Goal: Task Accomplishment & Management: Manage account settings

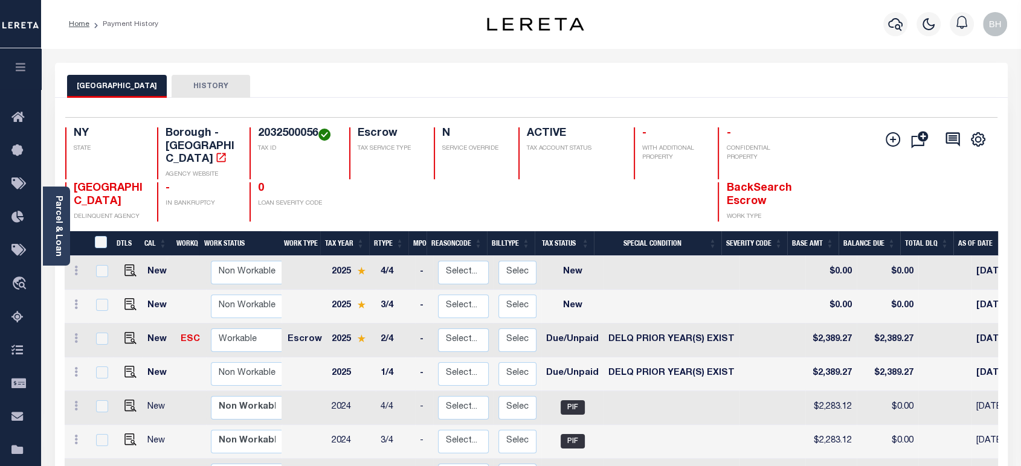
click at [749, 324] on td at bounding box center [772, 341] width 66 height 34
checkbox input "true"
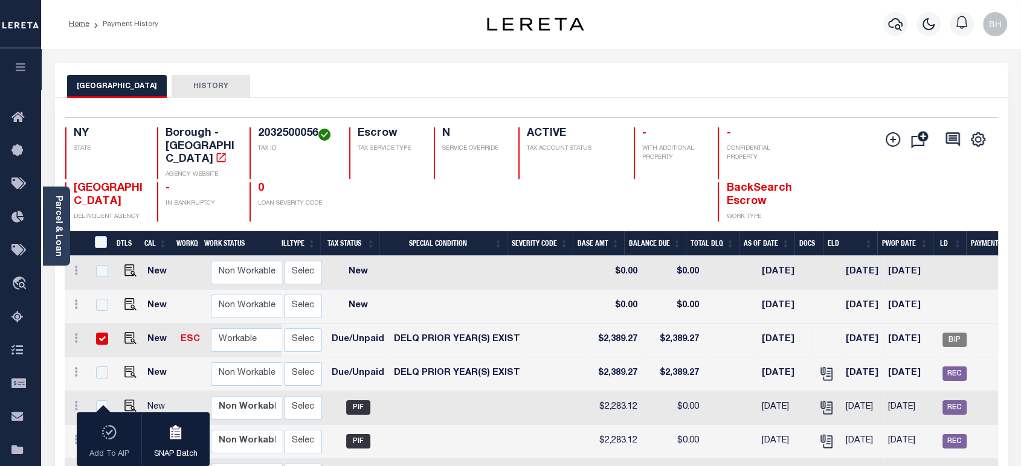
scroll to position [0, 268]
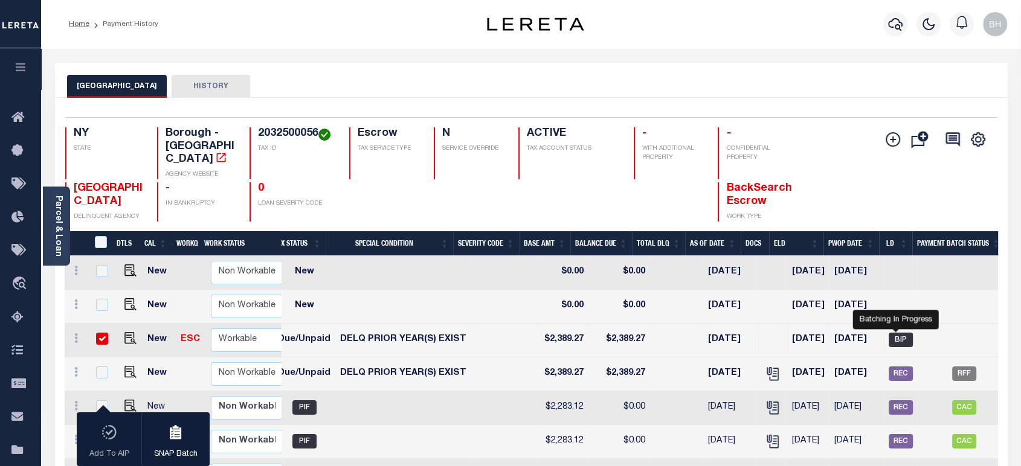
click at [892, 333] on span "BIP" at bounding box center [900, 340] width 24 height 14
checkbox input "false"
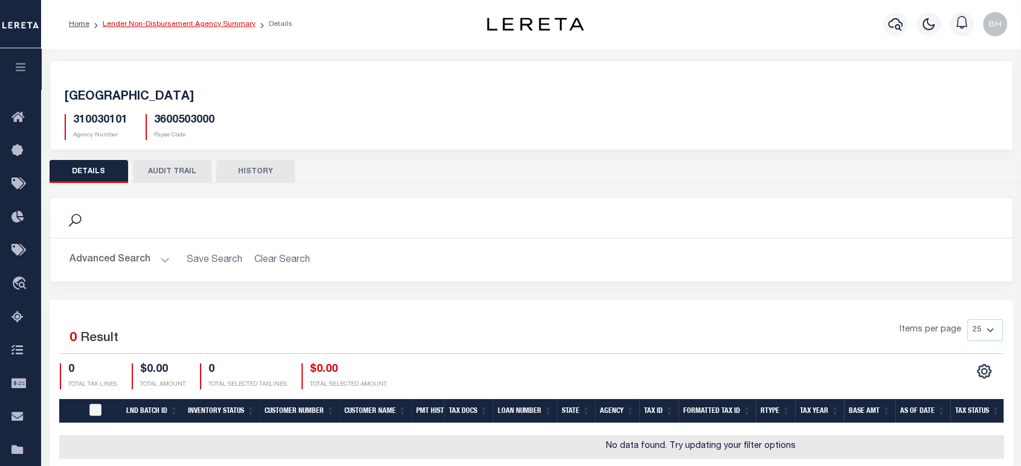
click at [228, 22] on link "Lender Non-Disbursement Agency Summary" at bounding box center [179, 24] width 153 height 7
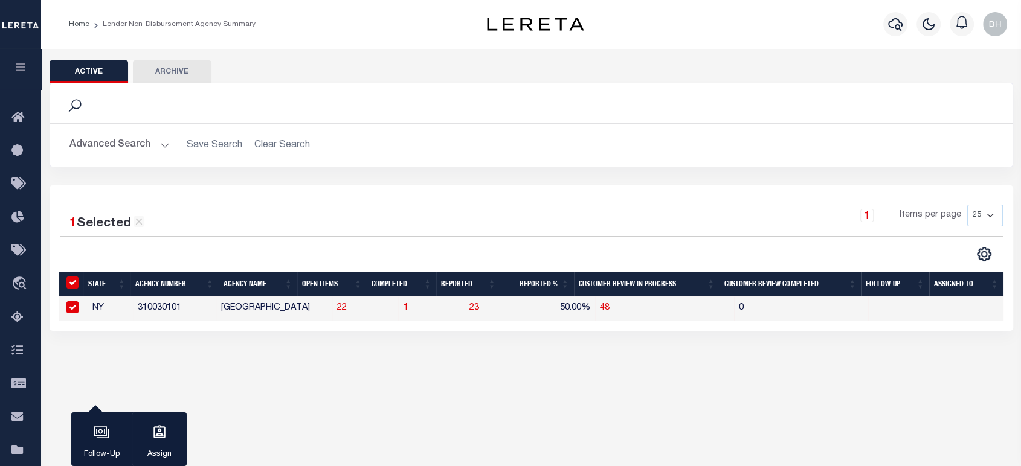
click at [135, 148] on button "Advanced Search" at bounding box center [119, 145] width 100 height 24
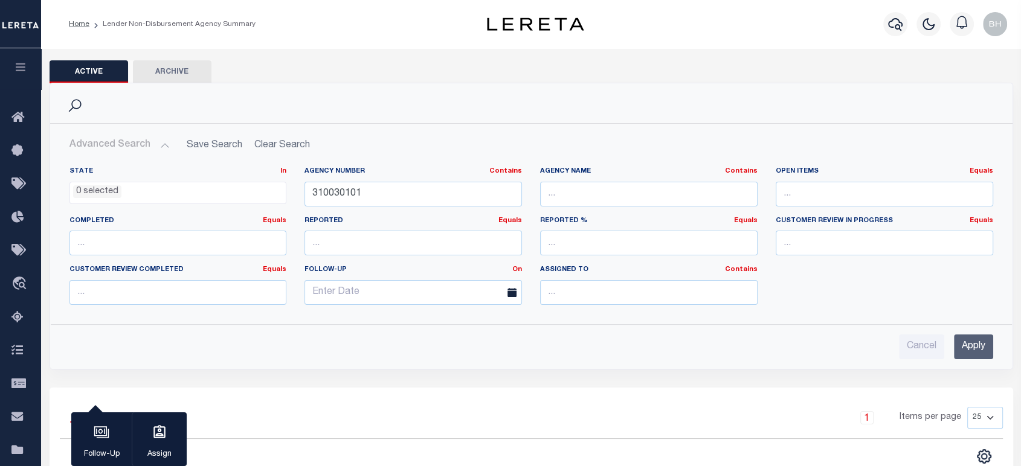
drag, startPoint x: 967, startPoint y: 344, endPoint x: 961, endPoint y: 335, distance: 10.9
click at [966, 343] on input "Apply" at bounding box center [973, 347] width 39 height 25
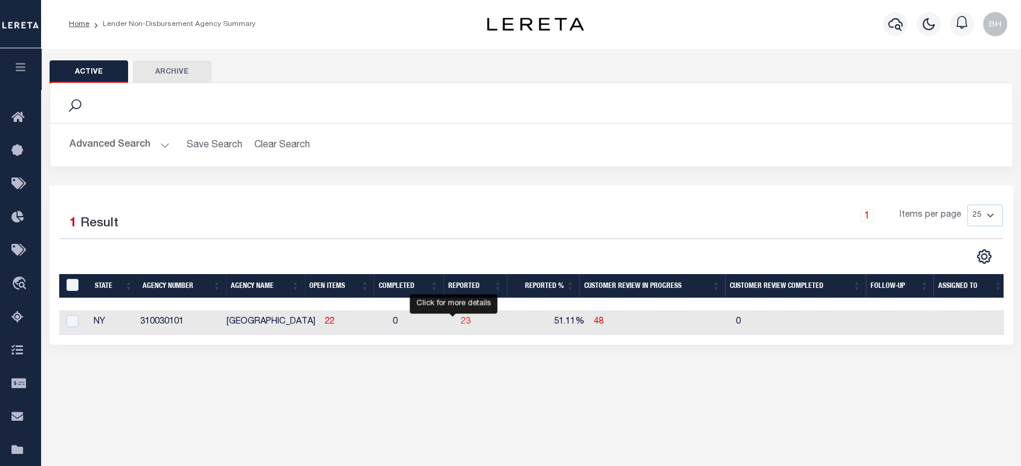
click at [461, 322] on span "23" at bounding box center [466, 322] width 10 height 8
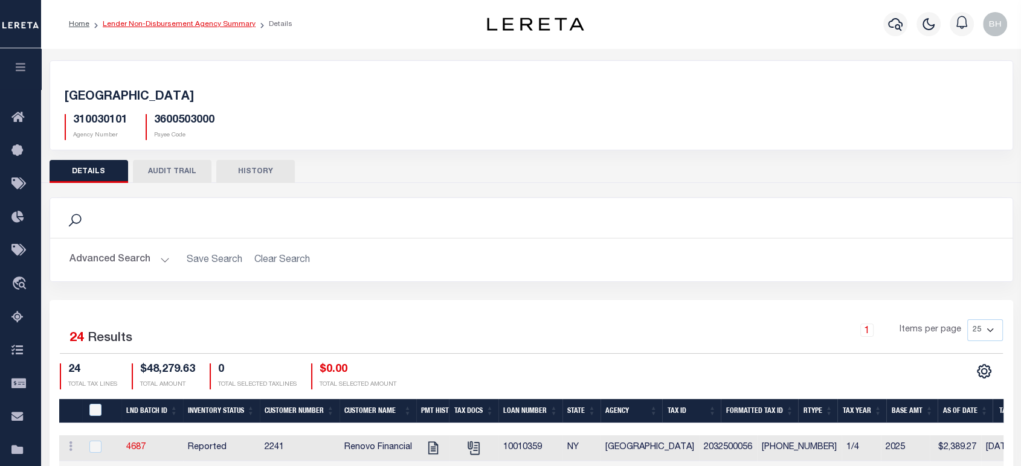
click at [222, 25] on link "Lender Non-Disbursement Agency Summary" at bounding box center [179, 24] width 153 height 7
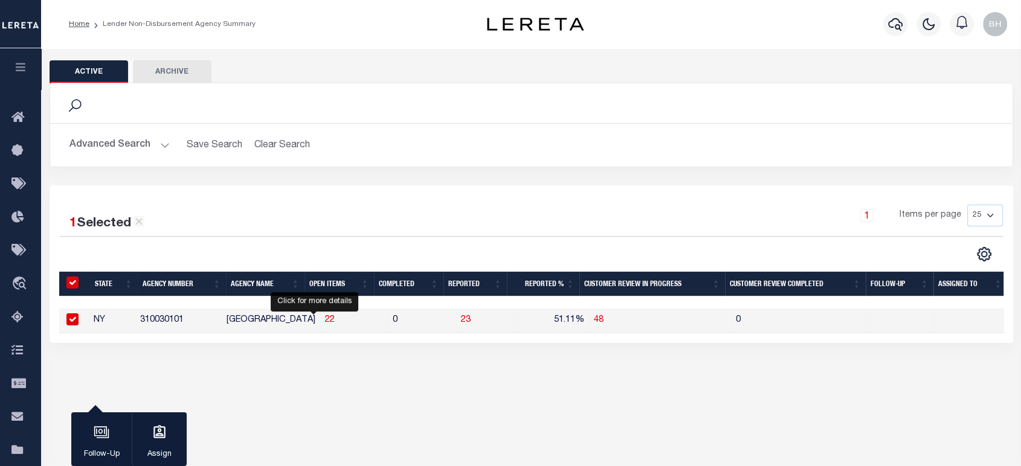
click at [325, 319] on span "22" at bounding box center [330, 320] width 10 height 8
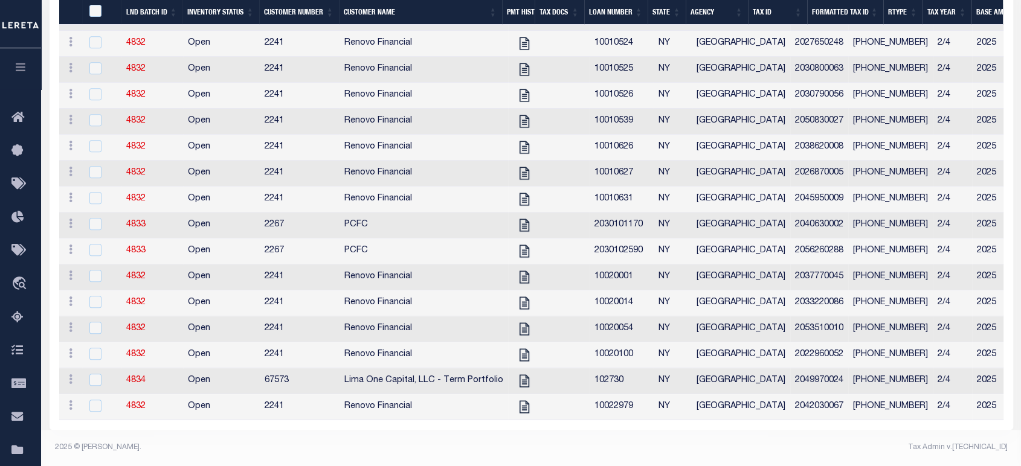
scroll to position [394, 0]
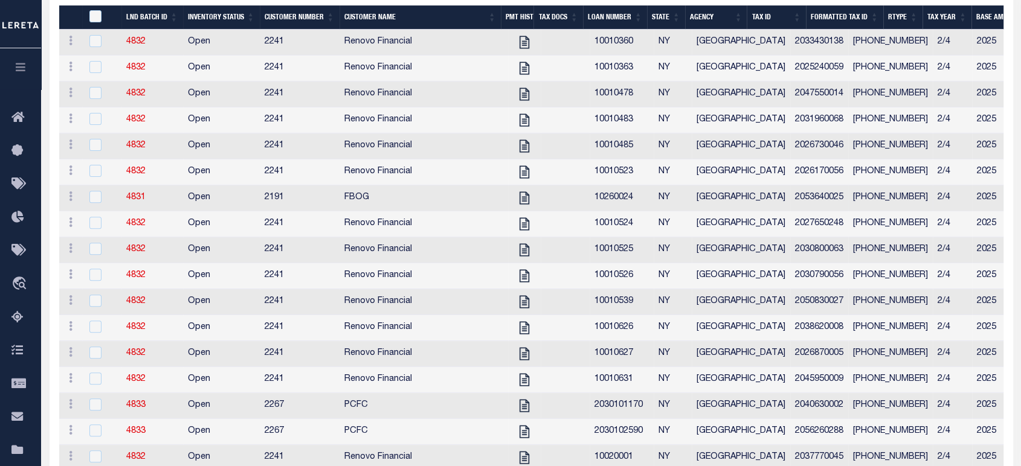
click at [261, 189] on td "2191" at bounding box center [300, 198] width 80 height 26
checkbox input "true"
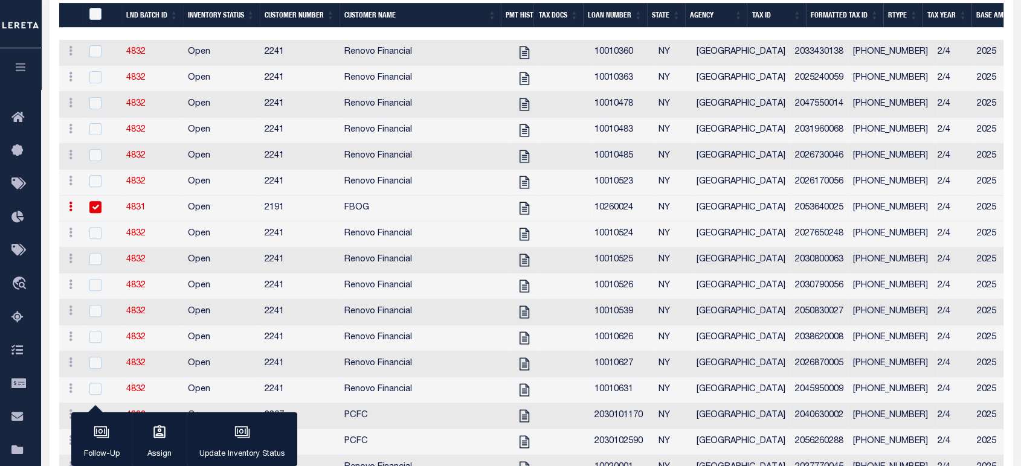
scroll to position [391, 0]
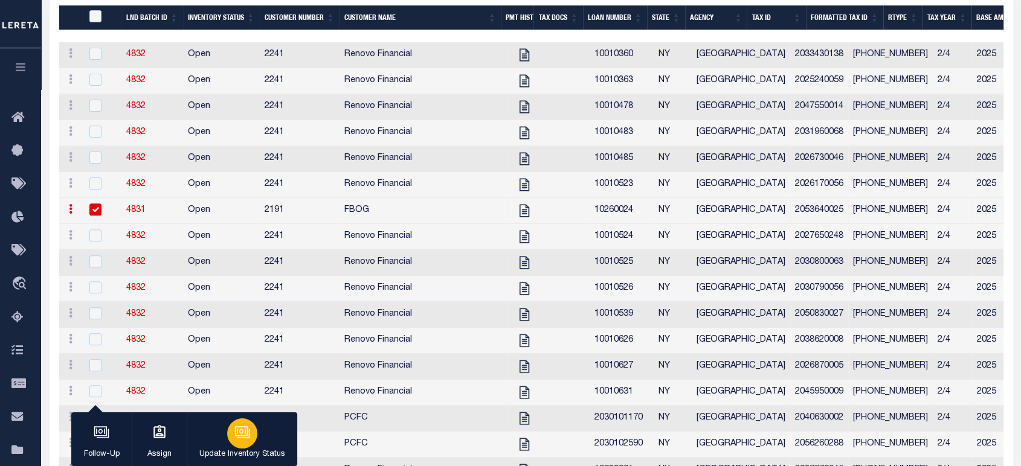
click at [234, 448] on button "Update Inventory Status" at bounding box center [242, 439] width 111 height 54
select select "Open"
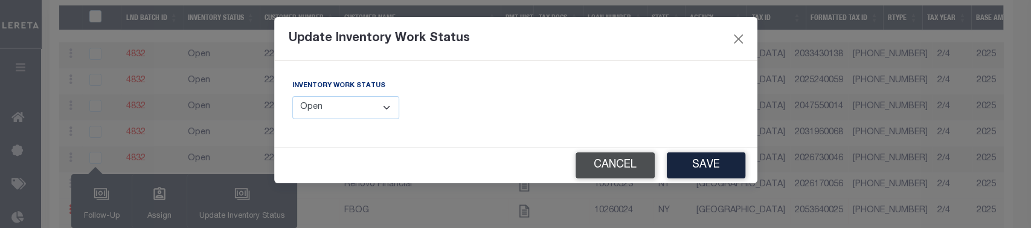
click at [618, 172] on button "Cancel" at bounding box center [615, 165] width 79 height 26
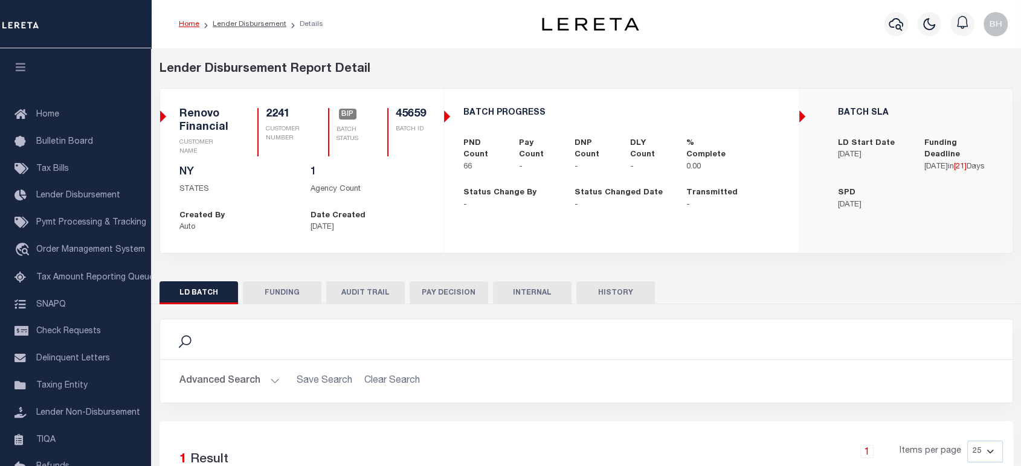
click at [601, 294] on button "HISTORY" at bounding box center [615, 292] width 79 height 23
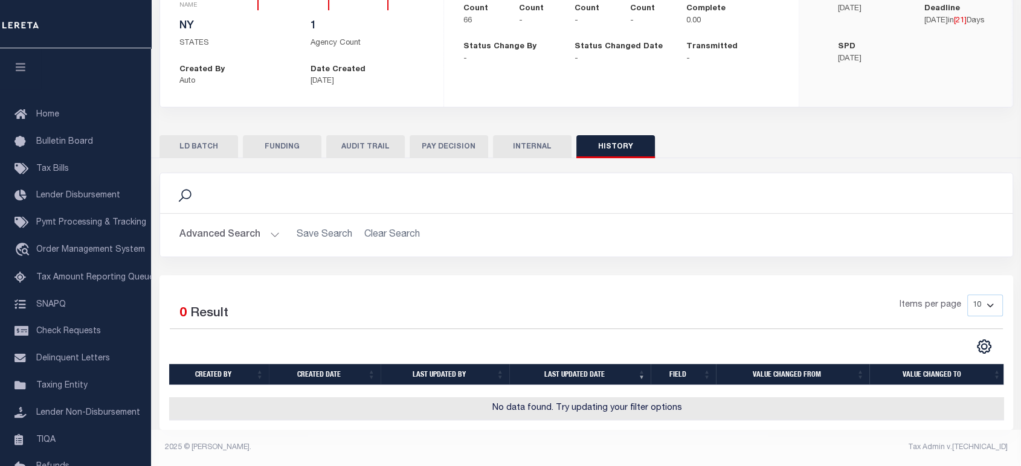
scroll to position [153, 0]
click at [220, 234] on button "Advanced Search" at bounding box center [229, 235] width 100 height 24
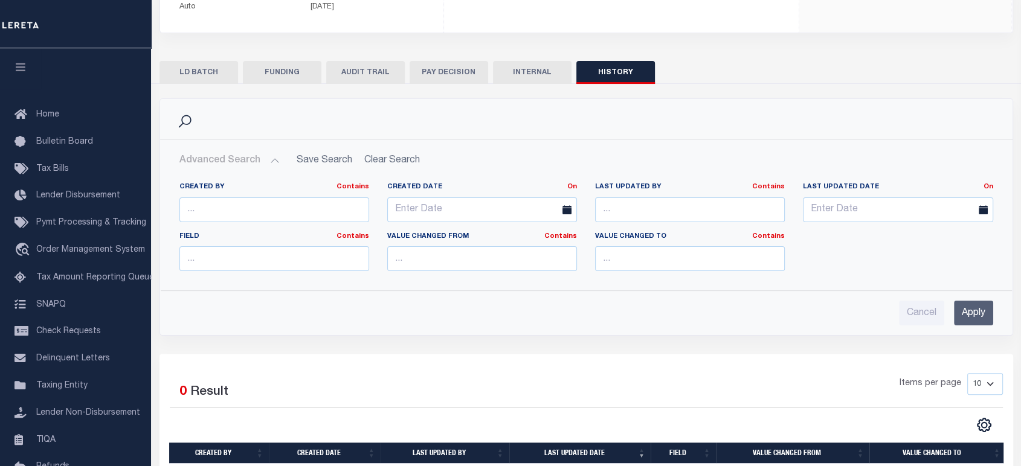
scroll to position [306, 0]
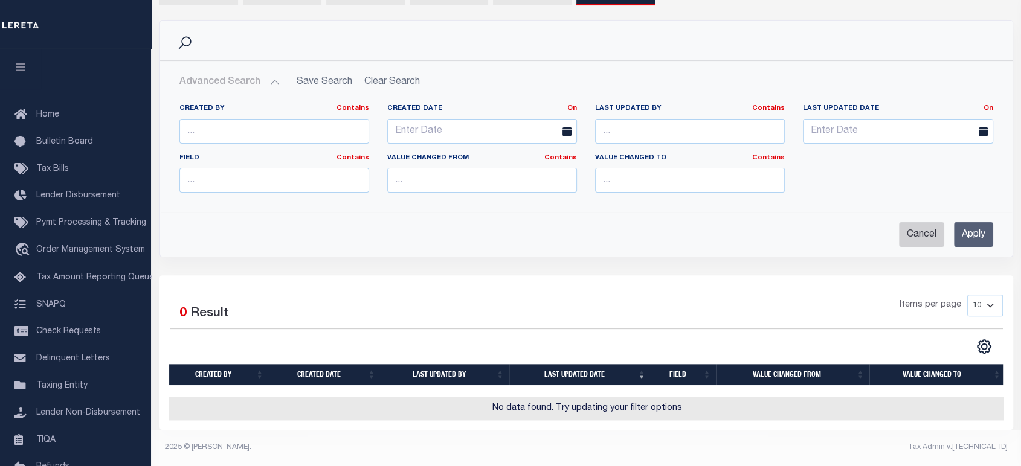
click at [913, 232] on input "Cancel" at bounding box center [921, 234] width 45 height 25
checkbox input "true"
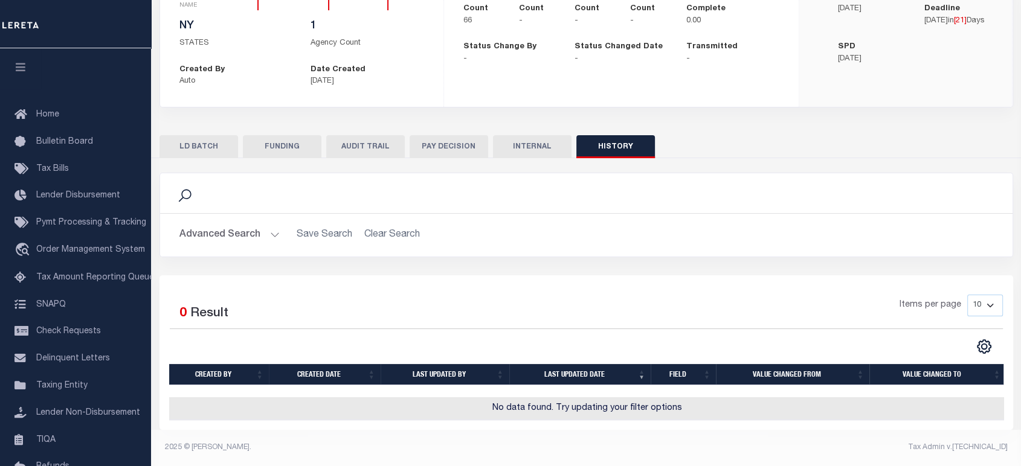
scroll to position [19, 0]
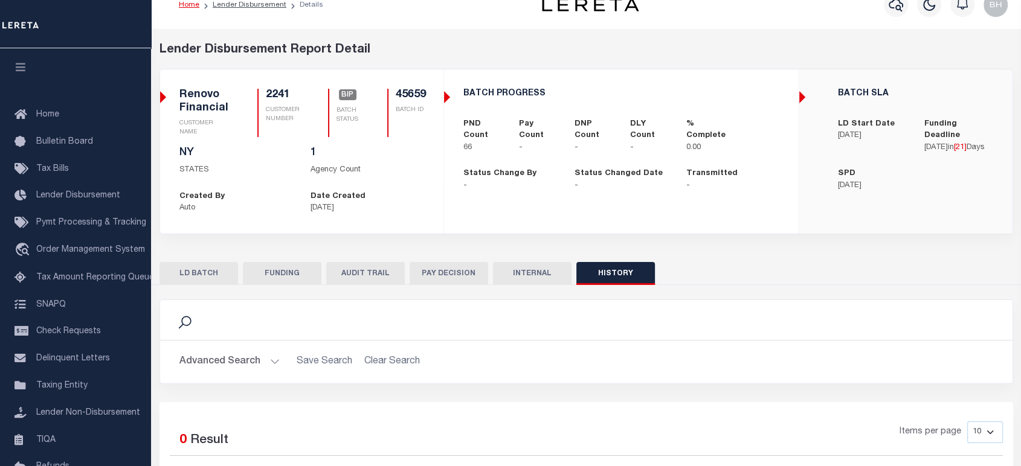
click at [186, 141] on div "Renovo Financial CUSTOMER NAME 2241 CUSTOMER NUMBER BIP BATCH STATUS 45659 BATC…" at bounding box center [301, 118] width 245 height 58
drag, startPoint x: 616, startPoint y: 268, endPoint x: 608, endPoint y: 271, distance: 8.4
click at [616, 268] on button "HISTORY" at bounding box center [615, 273] width 79 height 23
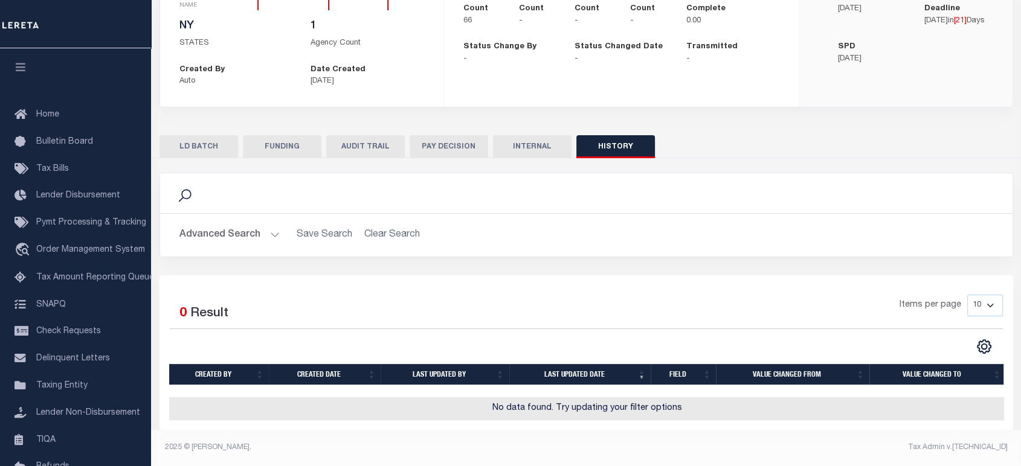
scroll to position [0, 0]
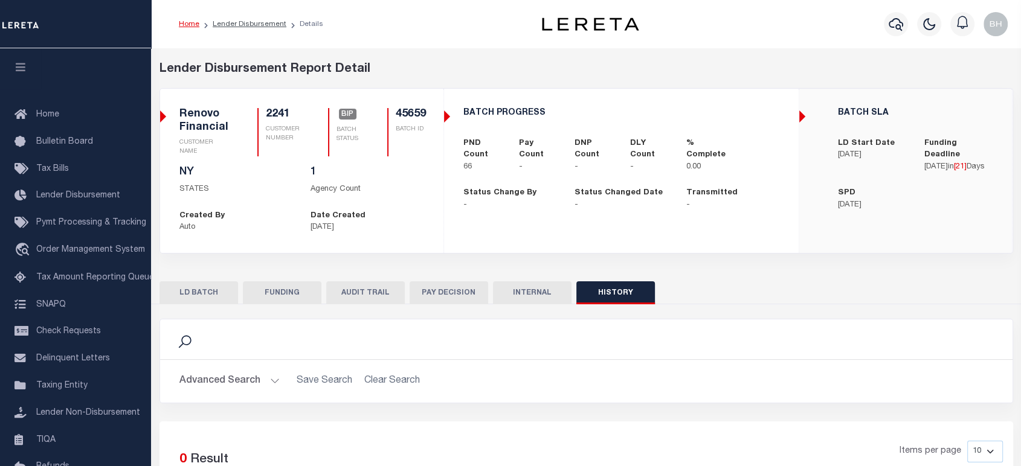
drag, startPoint x: 925, startPoint y: 154, endPoint x: 929, endPoint y: 212, distance: 58.1
click at [972, 161] on p "09/30/2025 in [ 21 ] Days" at bounding box center [958, 167] width 68 height 12
click at [929, 164] on p "09/30/2025 in [ 21 ] Days" at bounding box center [958, 167] width 68 height 12
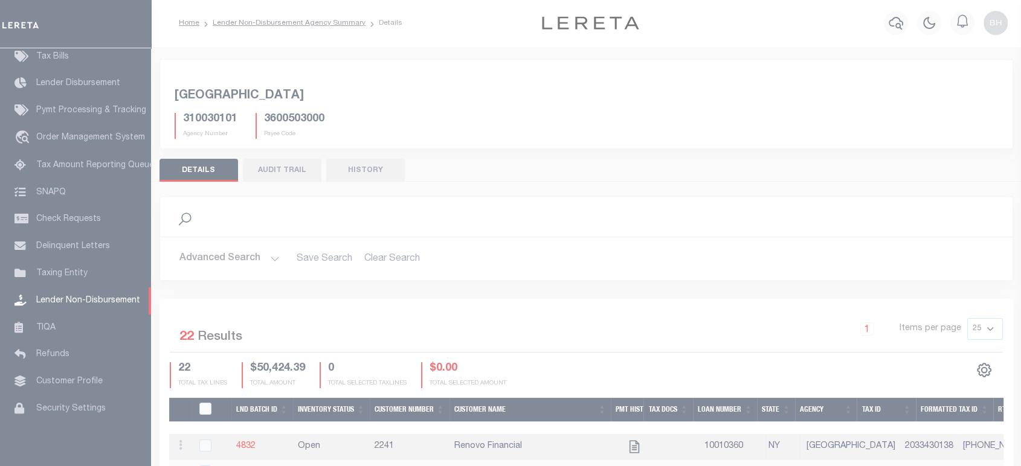
scroll to position [123, 0]
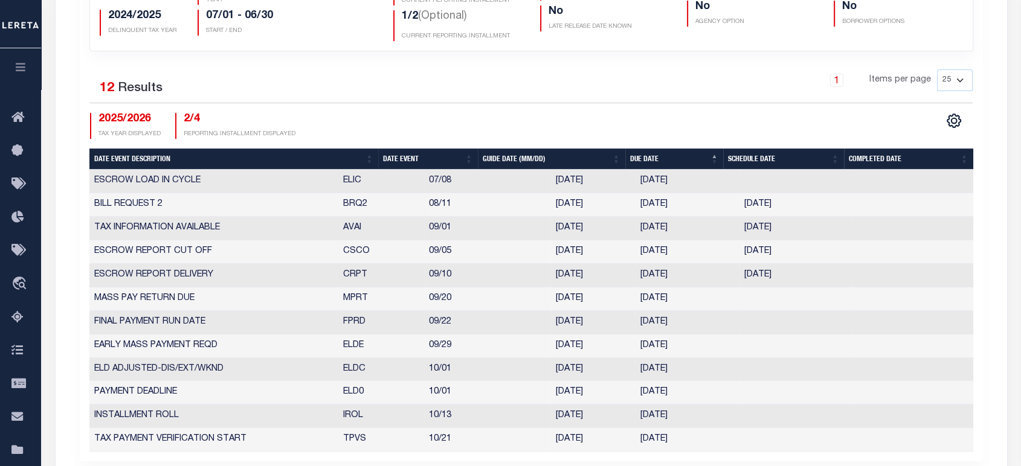
scroll to position [536, 0]
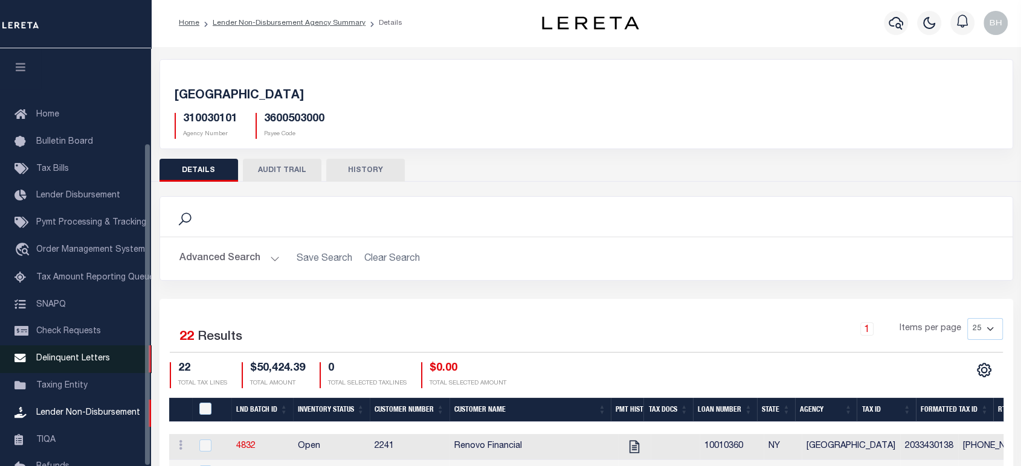
scroll to position [123, 0]
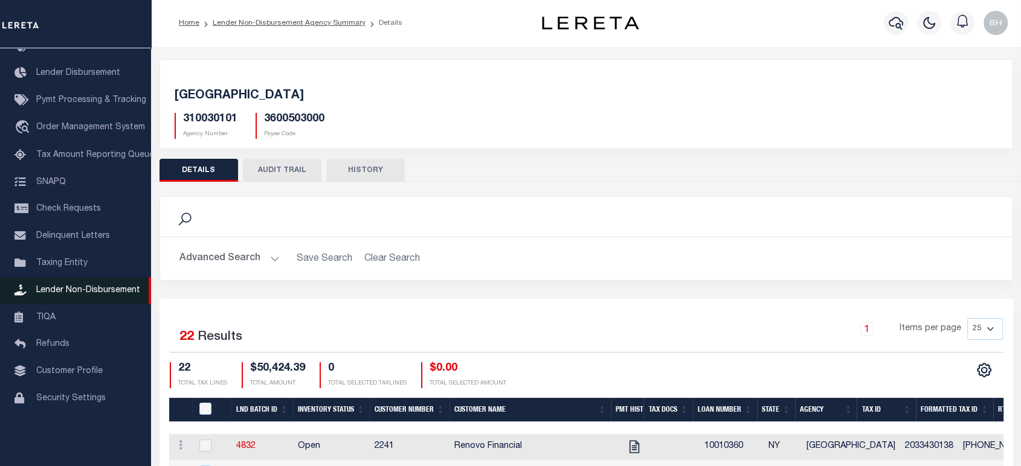
click at [60, 295] on span "Lender Non-Disbursement" at bounding box center [88, 290] width 104 height 8
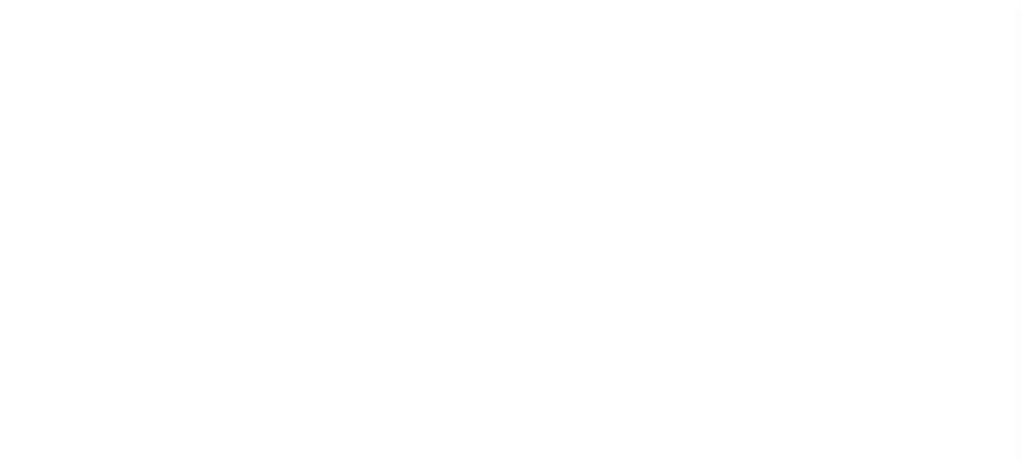
select select
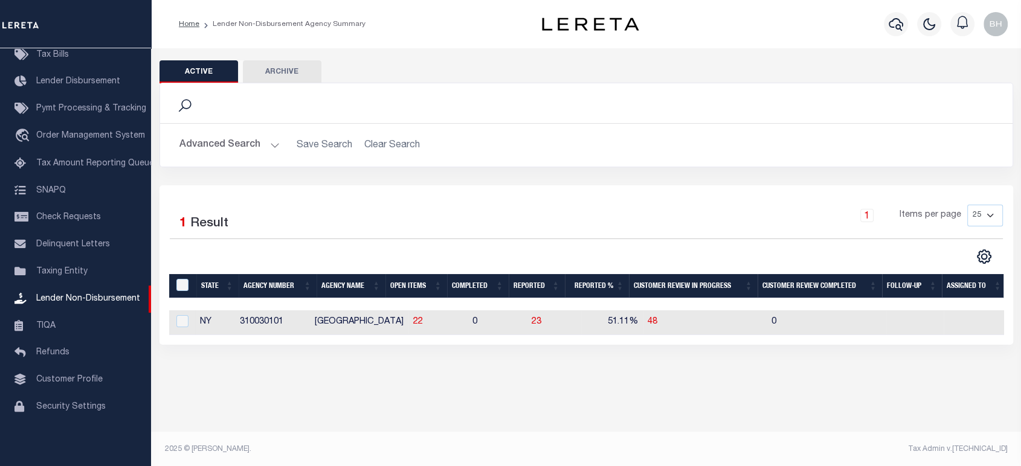
click at [255, 145] on button "Advanced Search" at bounding box center [229, 145] width 100 height 24
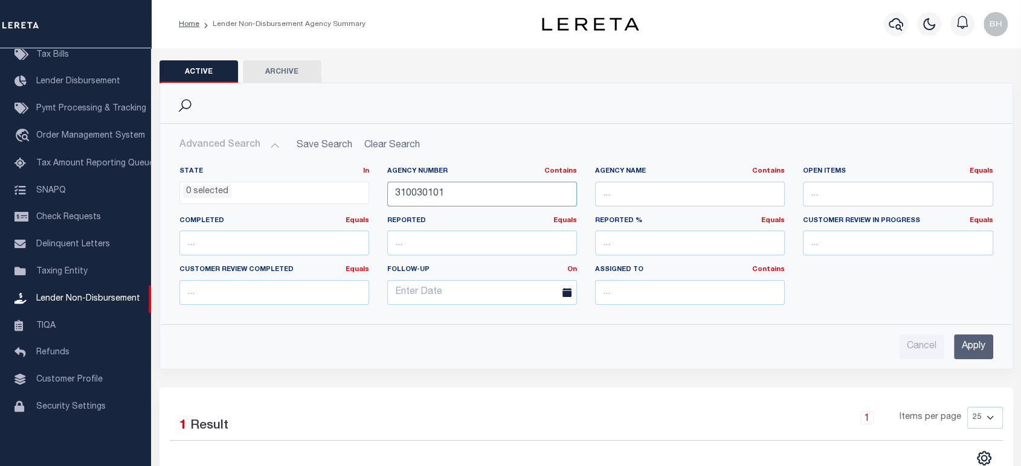
drag, startPoint x: 415, startPoint y: 197, endPoint x: 334, endPoint y: 220, distance: 84.3
click at [316, 209] on div "State In In AK AL AR AZ CA CO CT DC DE FL GA GU HI IA ID IL IN KS [GEOGRAPHIC_D…" at bounding box center [586, 241] width 832 height 148
paste input "120720000"
type input "120720000"
drag, startPoint x: 964, startPoint y: 351, endPoint x: 669, endPoint y: 260, distance: 309.6
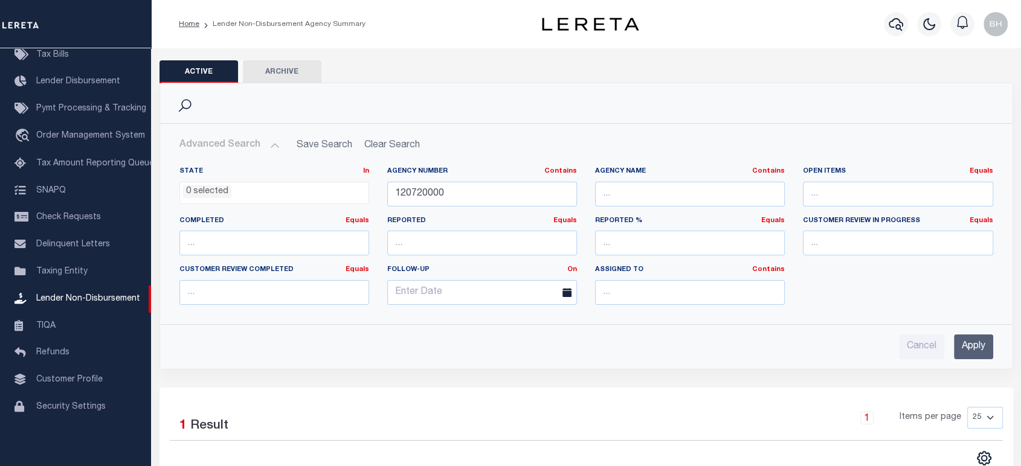
click at [964, 351] on input "Apply" at bounding box center [973, 347] width 39 height 25
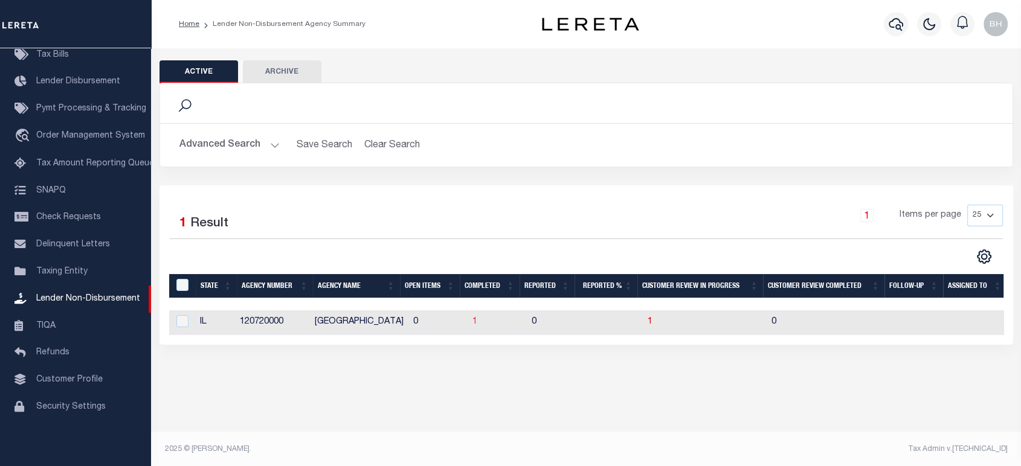
click at [472, 322] on span "1" at bounding box center [474, 322] width 5 height 8
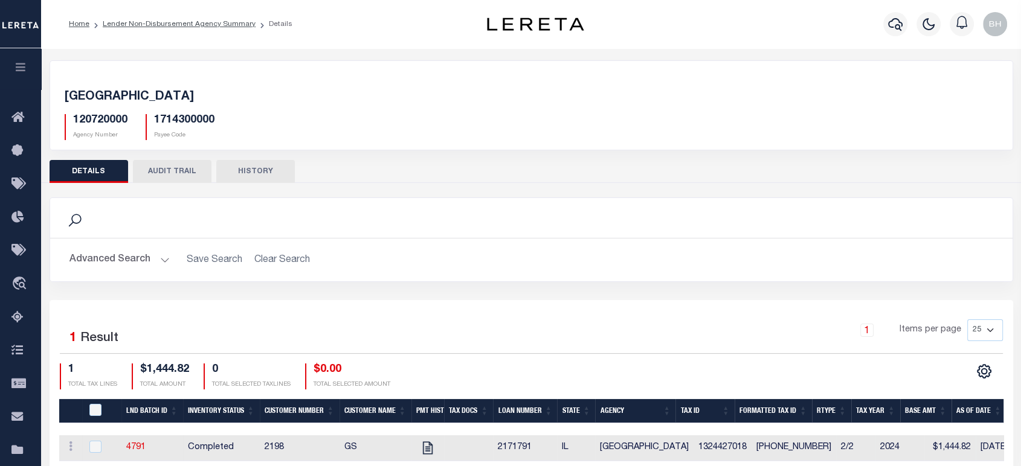
scroll to position [174, 0]
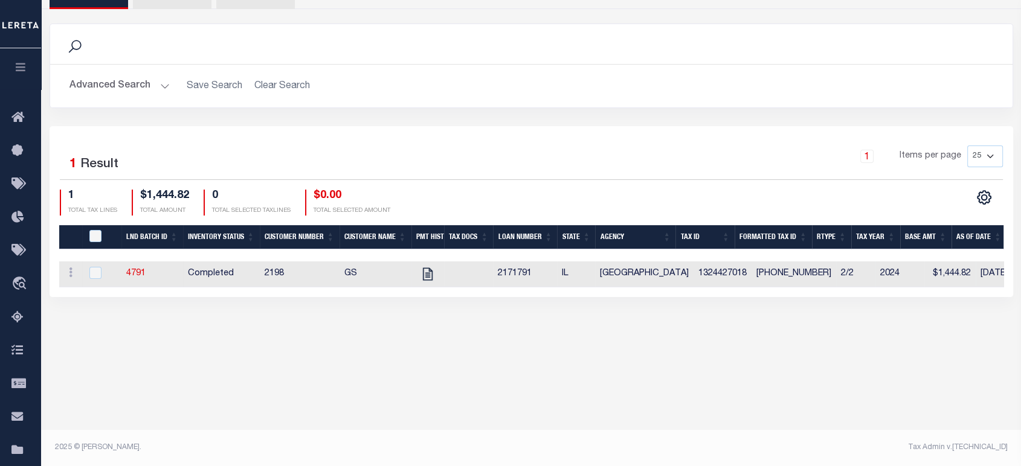
click at [306, 274] on td "2198" at bounding box center [300, 274] width 80 height 26
checkbox input "true"
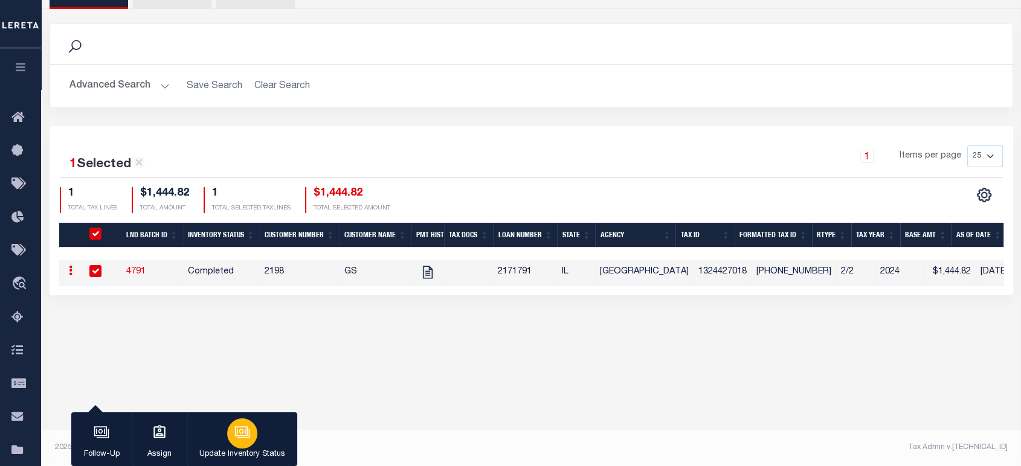
click at [246, 443] on div "button" at bounding box center [242, 434] width 30 height 30
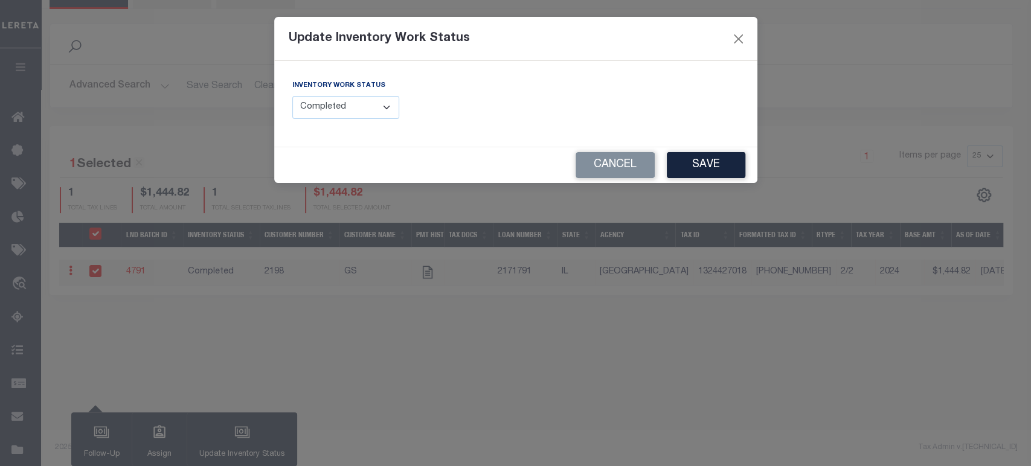
click at [321, 109] on select "--Select-- Open Completed Reported" at bounding box center [345, 108] width 107 height 24
select select "Reported"
click at [292, 96] on select "--Select-- Open Completed Reported" at bounding box center [345, 108] width 107 height 24
click at [560, 106] on input "text" at bounding box center [632, 108] width 214 height 24
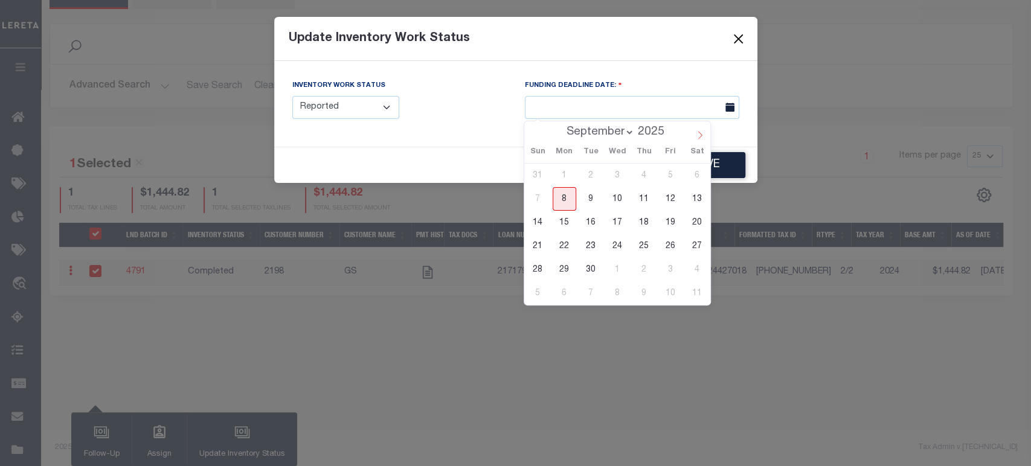
click at [701, 138] on icon at bounding box center [700, 135] width 8 height 8
click at [534, 139] on icon at bounding box center [534, 135] width 8 height 8
click at [701, 136] on icon at bounding box center [700, 136] width 4 height 8
select select "9"
drag, startPoint x: 696, startPoint y: 246, endPoint x: 540, endPoint y: 267, distance: 157.2
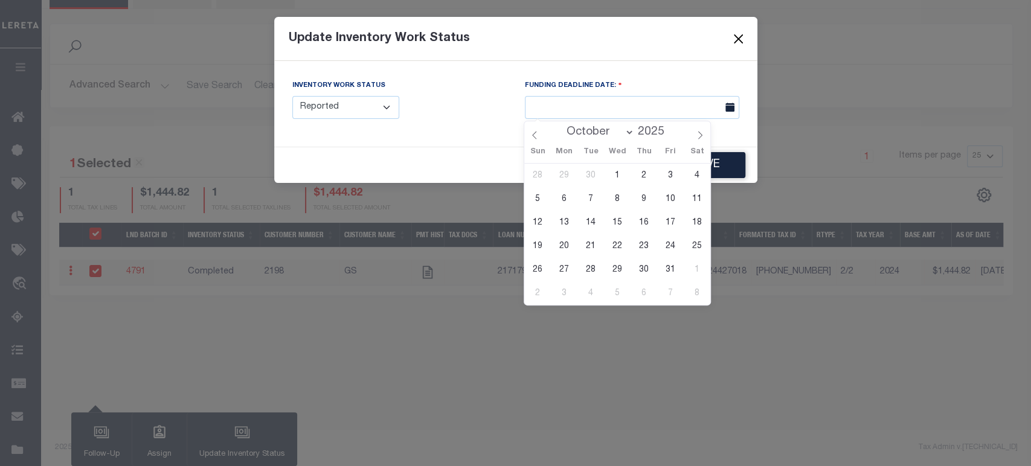
click at [696, 246] on span "25" at bounding box center [697, 246] width 24 height 24
type input "10/25/2025"
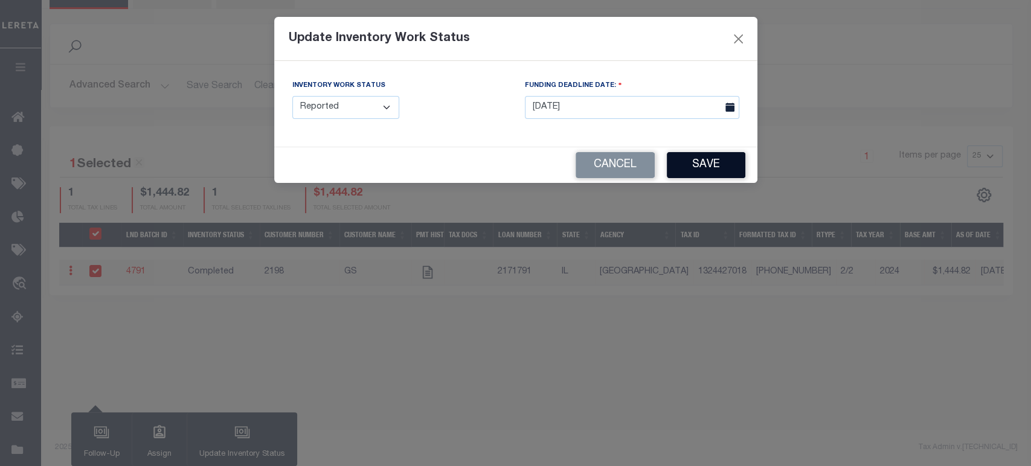
click at [713, 163] on button "Save" at bounding box center [706, 165] width 79 height 26
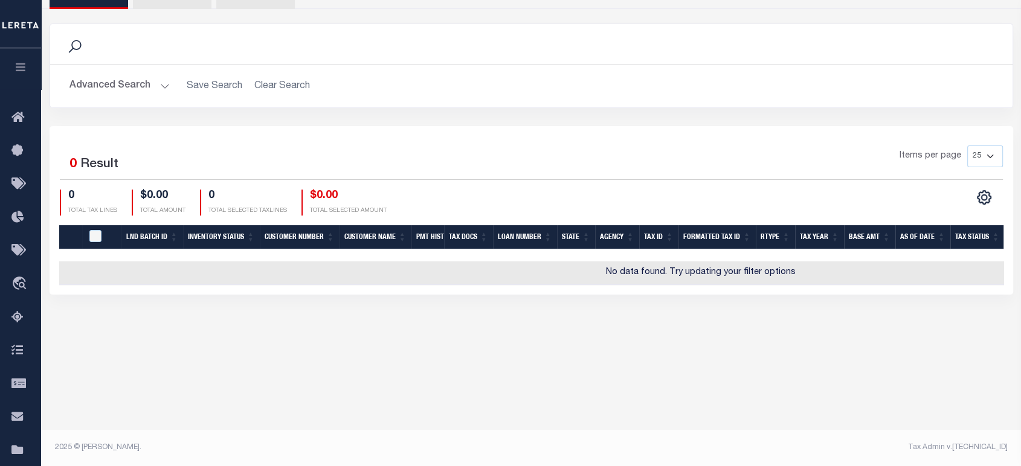
click at [662, 400] on body "Home Lender Non-Disbursement Agency Summary Details" at bounding box center [510, 146] width 1021 height 640
drag, startPoint x: 470, startPoint y: 402, endPoint x: 437, endPoint y: 75, distance: 328.9
click at [471, 377] on body "Home Lender Non-Disbursement Agency Summary Details" at bounding box center [510, 146] width 1021 height 640
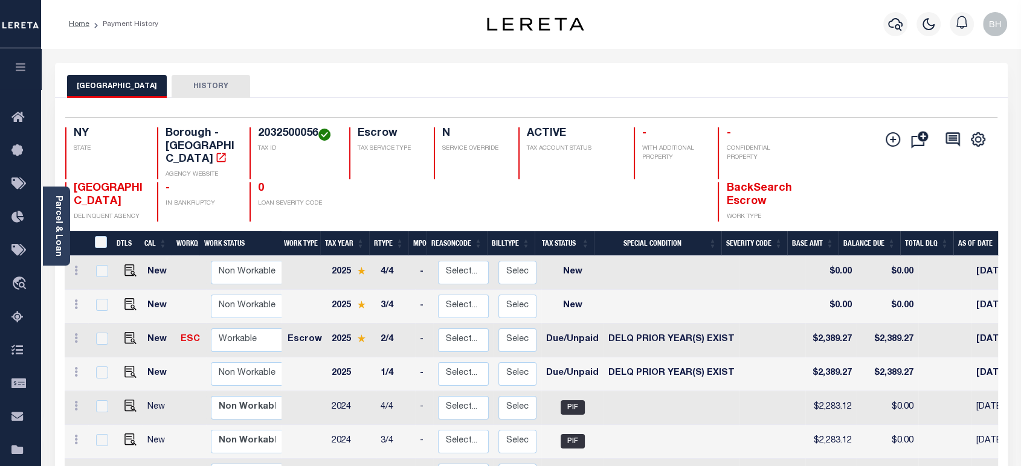
scroll to position [0, 268]
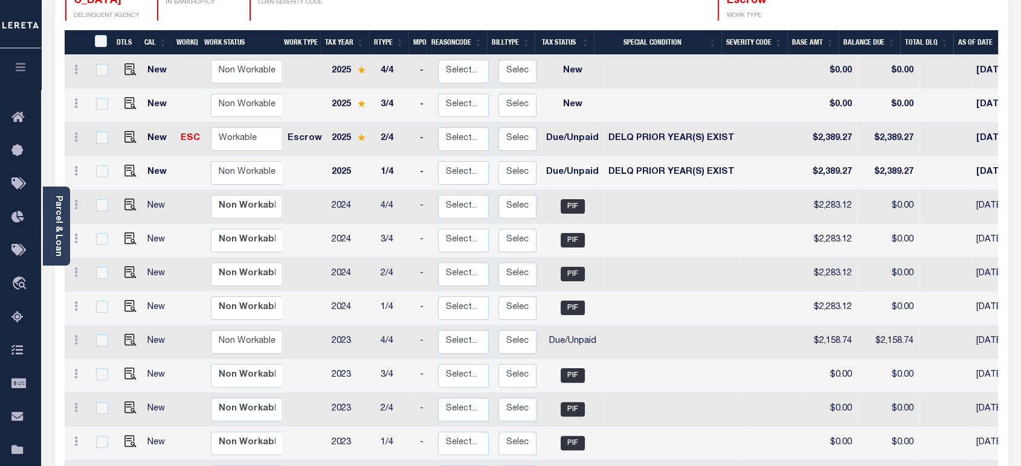
click at [647, 326] on td at bounding box center [671, 343] width 136 height 34
checkbox input "true"
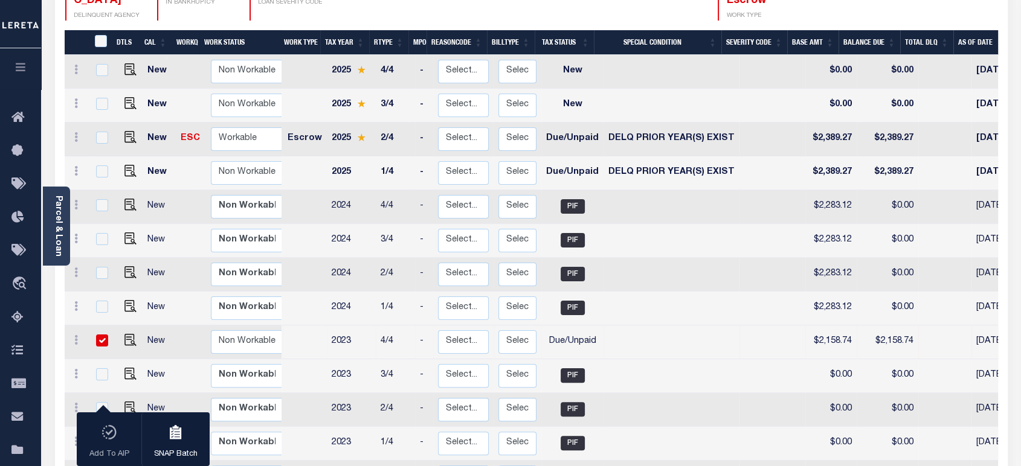
click at [696, 190] on td at bounding box center [671, 207] width 136 height 34
checkbox input "true"
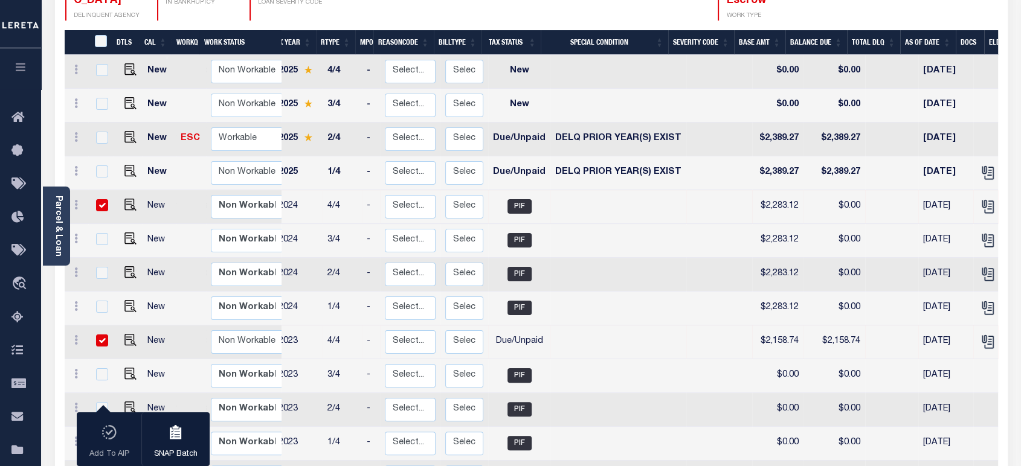
scroll to position [0, 0]
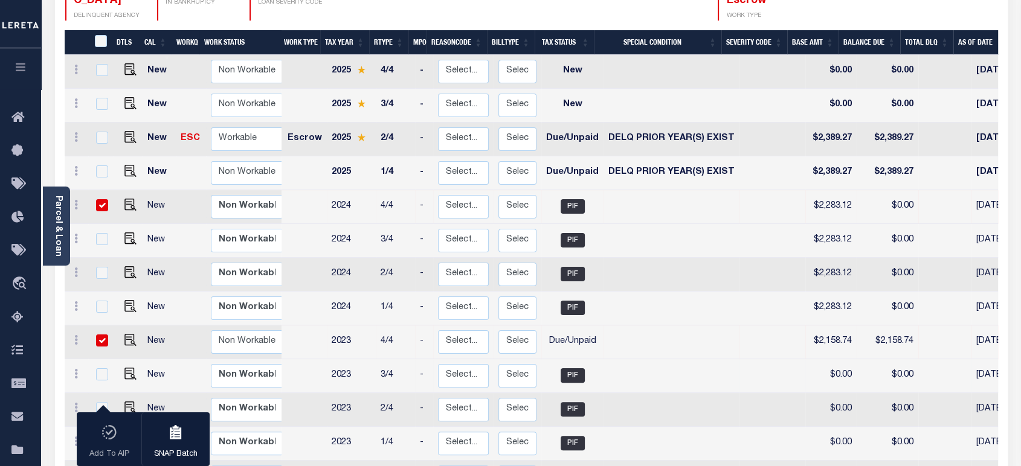
click at [603, 370] on td at bounding box center [671, 376] width 136 height 34
checkbox input "true"
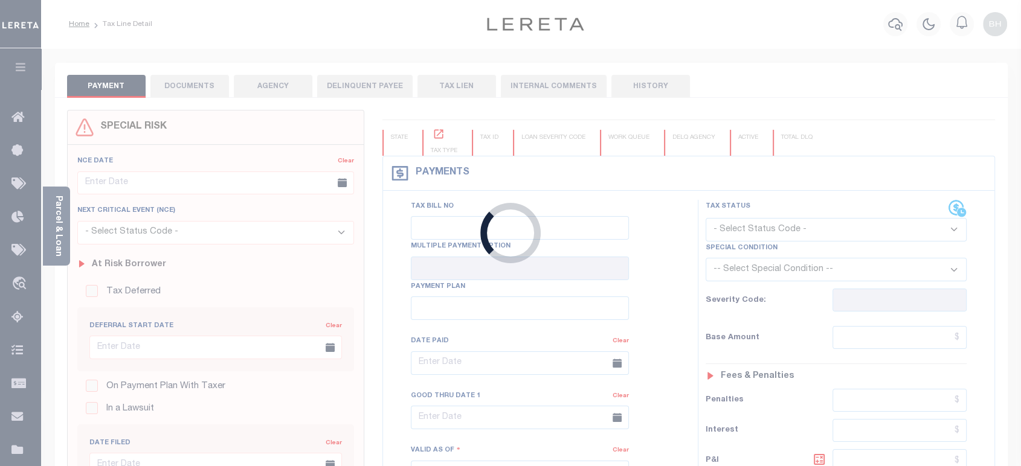
type textarea "Due to a possible system error causing a missed reporting for the [DATE] ELD - …"
type input "Quarterly"
type input "[DATE]"
select select "DUE"
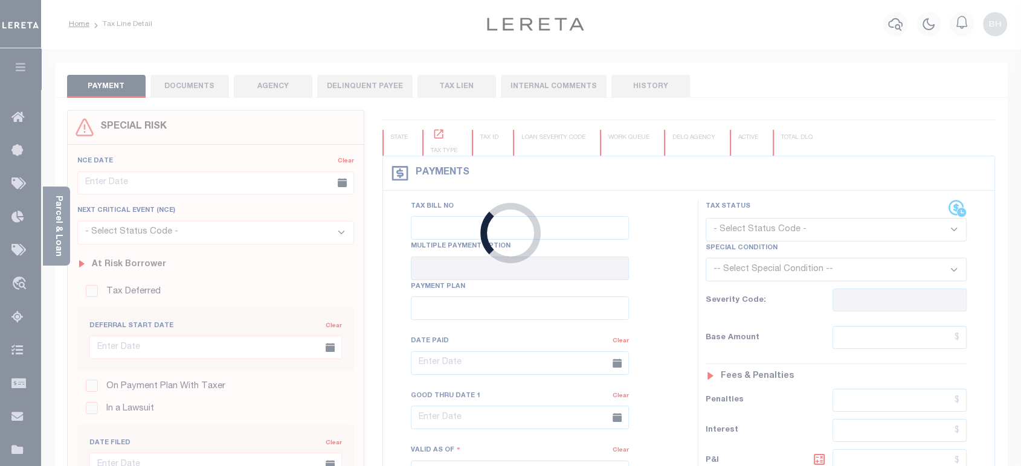
type input "0"
type input "$2,158.74"
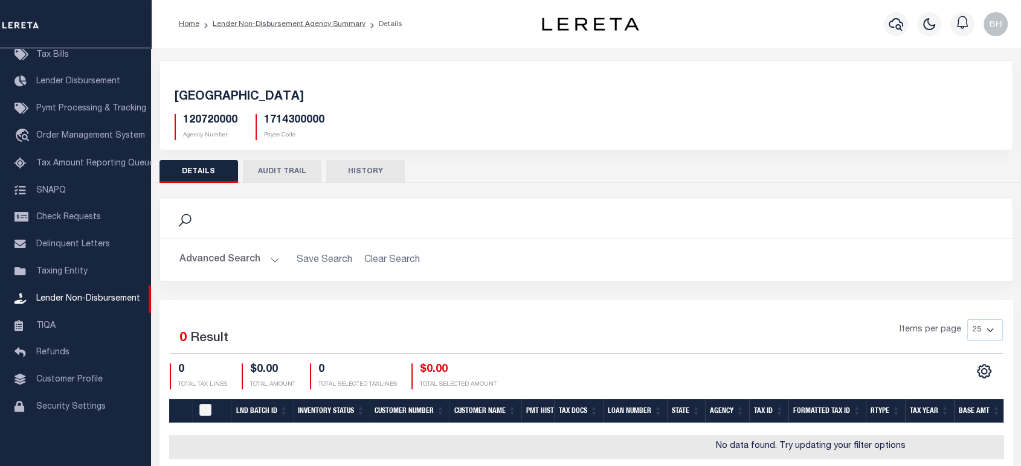
drag, startPoint x: 297, startPoint y: 27, endPoint x: 303, endPoint y: 42, distance: 16.5
click at [297, 27] on link "Lender Non-Disbursement Agency Summary" at bounding box center [289, 24] width 153 height 7
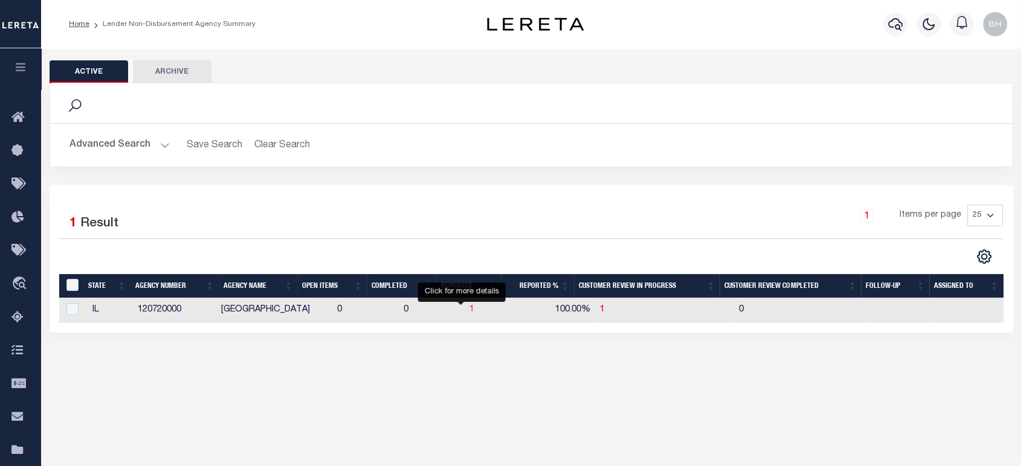
click at [469, 313] on span "1" at bounding box center [471, 310] width 5 height 8
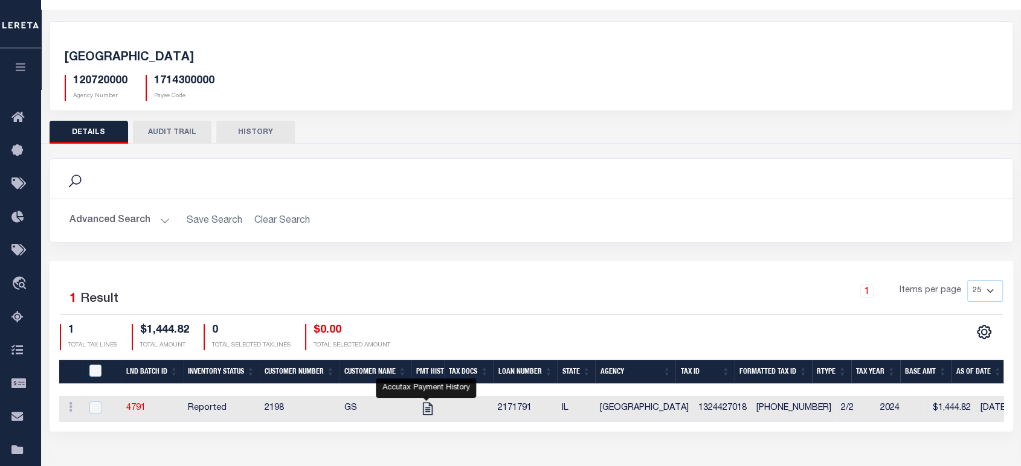
scroll to position [174, 0]
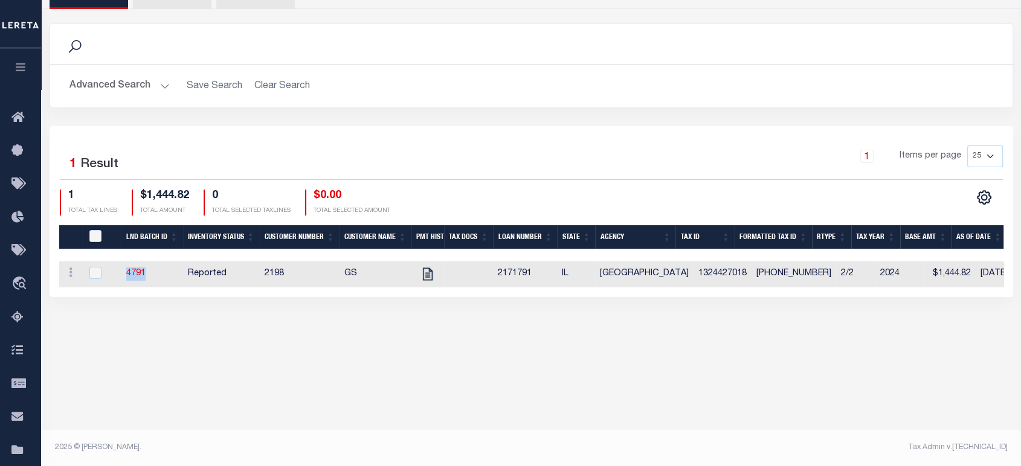
drag, startPoint x: 123, startPoint y: 268, endPoint x: 190, endPoint y: 318, distance: 83.8
click at [149, 273] on tr "ACTIONS View Tax Line Detail Internal Comments 4791 Reported 2198 GS 2171791 IL…" at bounding box center [819, 274] width 1520 height 26
copy link "4791"
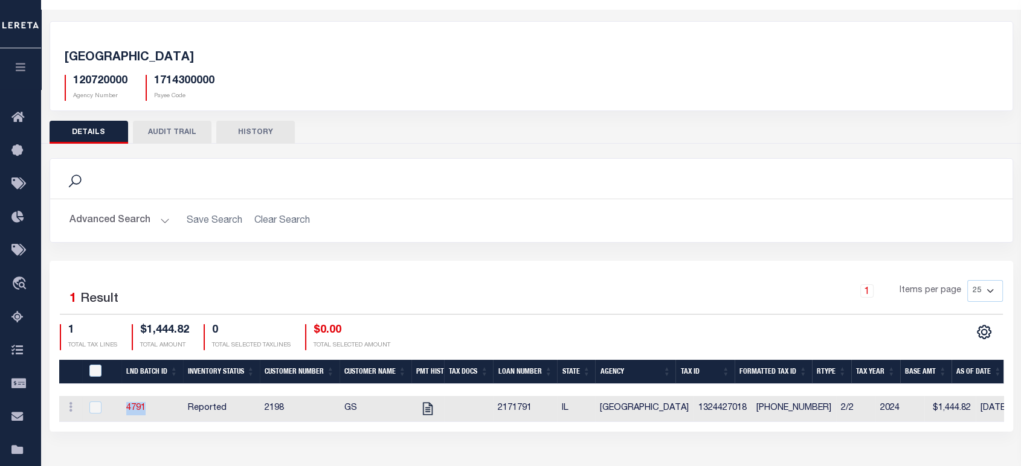
scroll to position [0, 0]
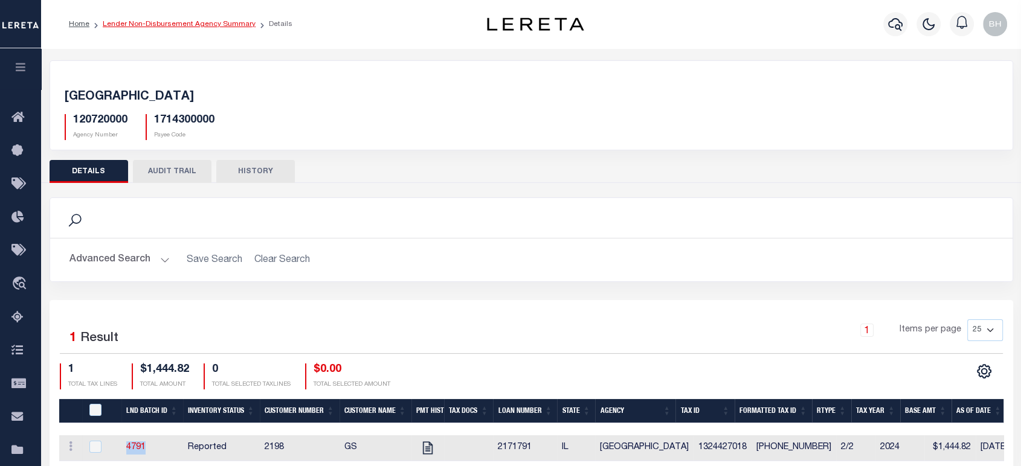
click at [216, 22] on link "Lender Non-Disbursement Agency Summary" at bounding box center [179, 24] width 153 height 7
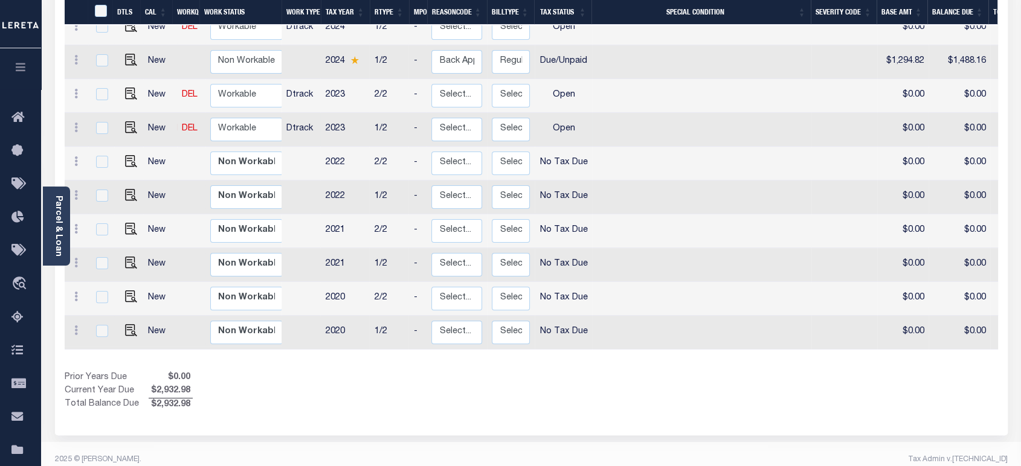
click at [335, 117] on td "2023" at bounding box center [344, 130] width 49 height 34
checkbox input "true"
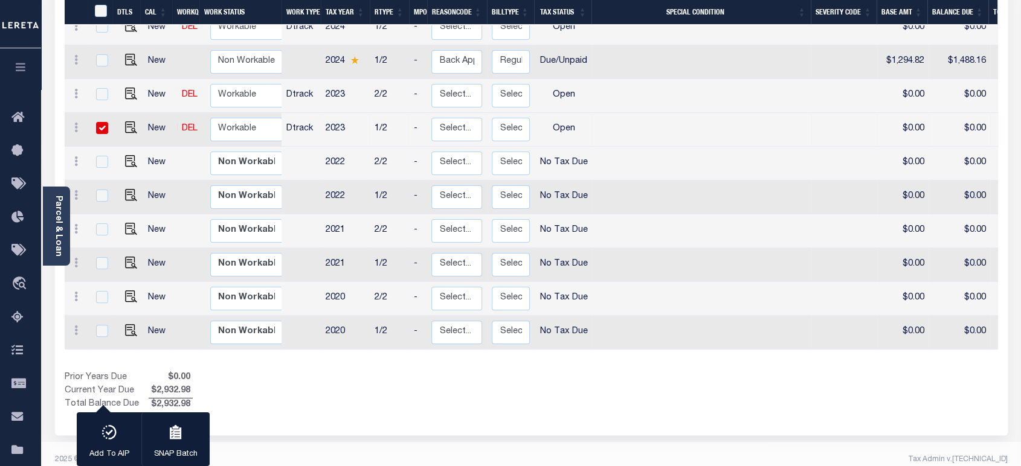
click at [294, 118] on td "Dtrack" at bounding box center [300, 130] width 39 height 34
checkbox input "false"
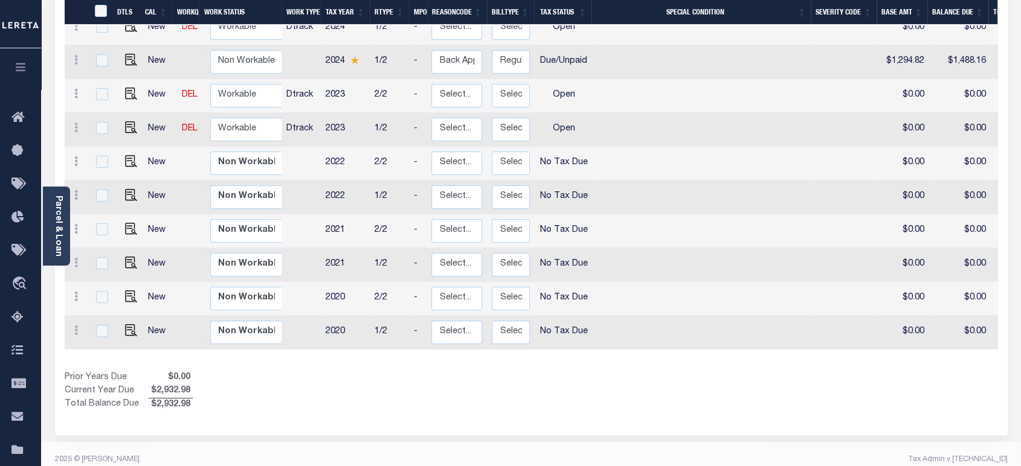
click at [294, 118] on td "Dtrack" at bounding box center [300, 130] width 39 height 34
checkbox input "true"
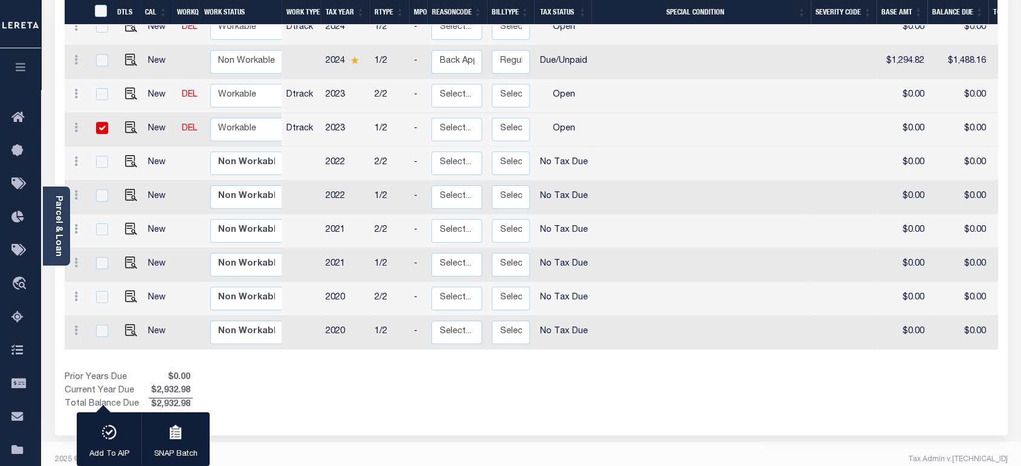
click at [569, 113] on td "Open" at bounding box center [562, 130] width 57 height 34
checkbox input "false"
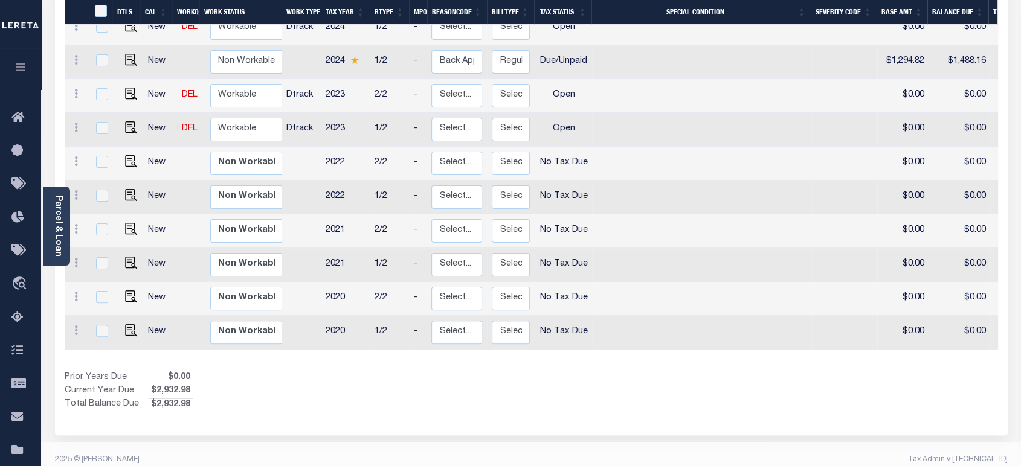
click at [556, 86] on td "Open" at bounding box center [562, 96] width 57 height 34
checkbox input "true"
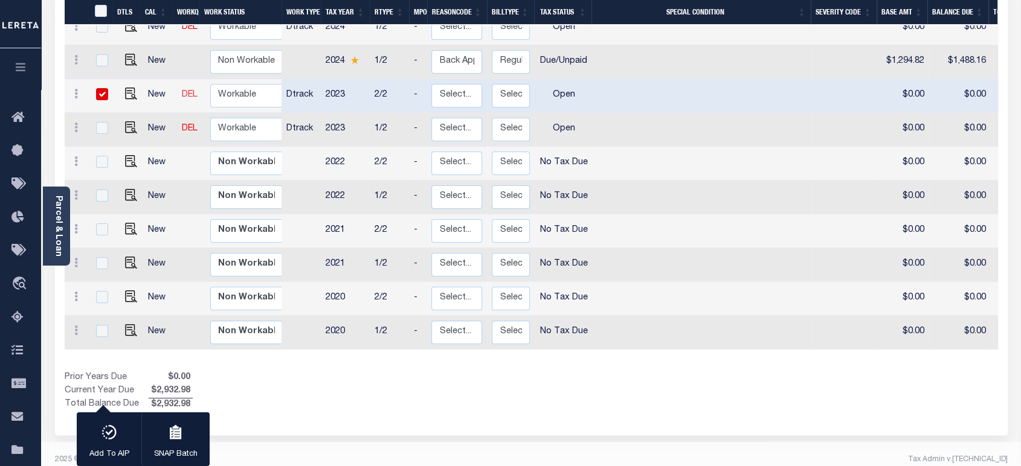
click at [184, 91] on link "DEL" at bounding box center [190, 95] width 16 height 8
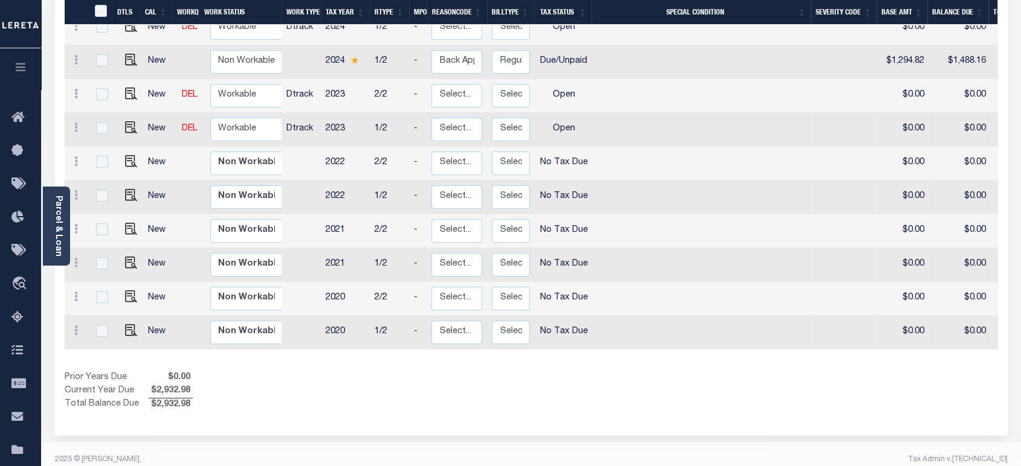
checkbox input "false"
click at [187, 124] on link "DEL" at bounding box center [190, 128] width 16 height 8
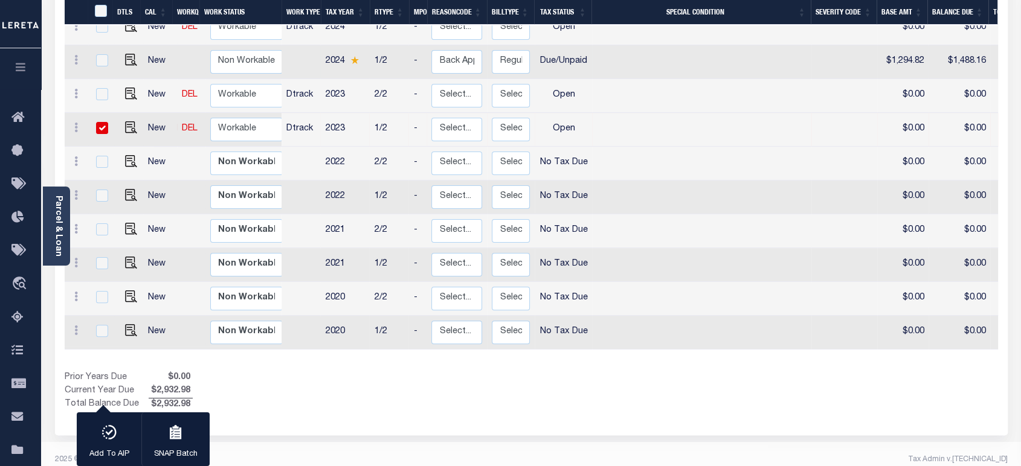
checkbox input "true"
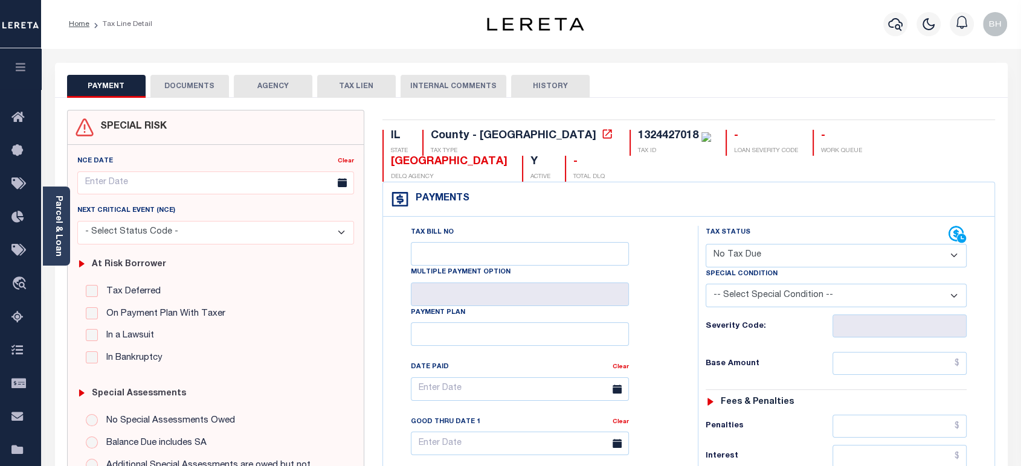
click at [778, 244] on select "- Select Status Code - Open Due/Unpaid Paid Incomplete No Tax Due Internal Refu…" at bounding box center [835, 256] width 261 height 24
select select "DUE"
click at [705, 244] on select "- Select Status Code - Open Due/Unpaid Paid Incomplete No Tax Due Internal Refu…" at bounding box center [835, 256] width 261 height 24
type input "[DATE]"
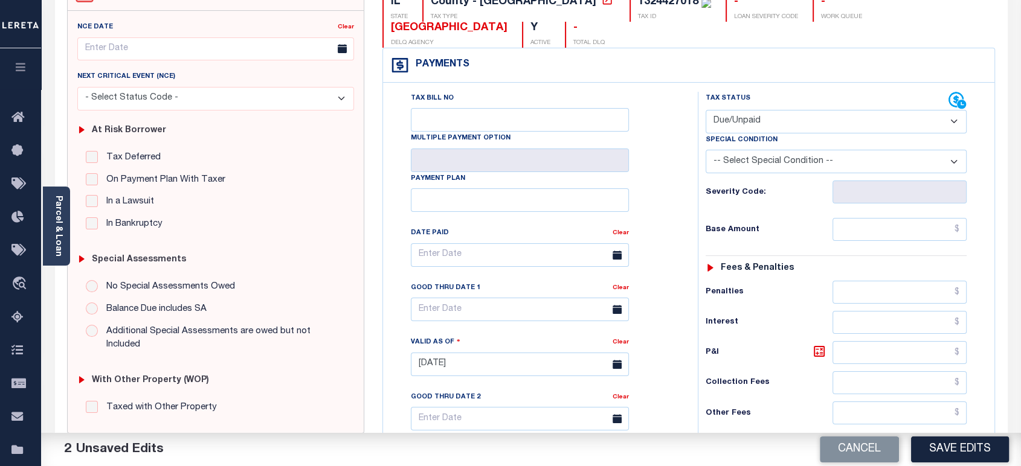
scroll to position [335, 0]
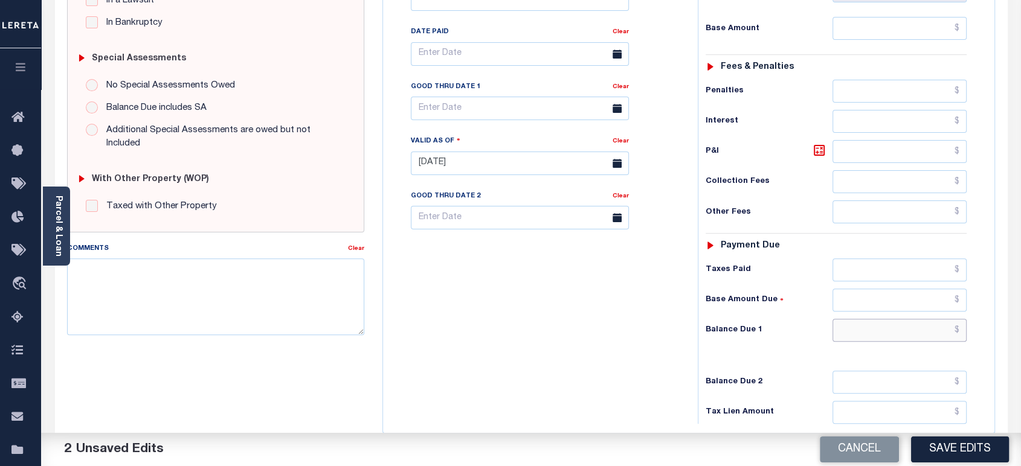
click at [865, 319] on input "text" at bounding box center [899, 330] width 135 height 23
type input "$100.00"
drag, startPoint x: 544, startPoint y: 253, endPoint x: 565, endPoint y: 251, distance: 21.8
click at [551, 252] on div "Tax Bill No Multiple Payment Option Payment Plan Clear" at bounding box center [537, 157] width 303 height 533
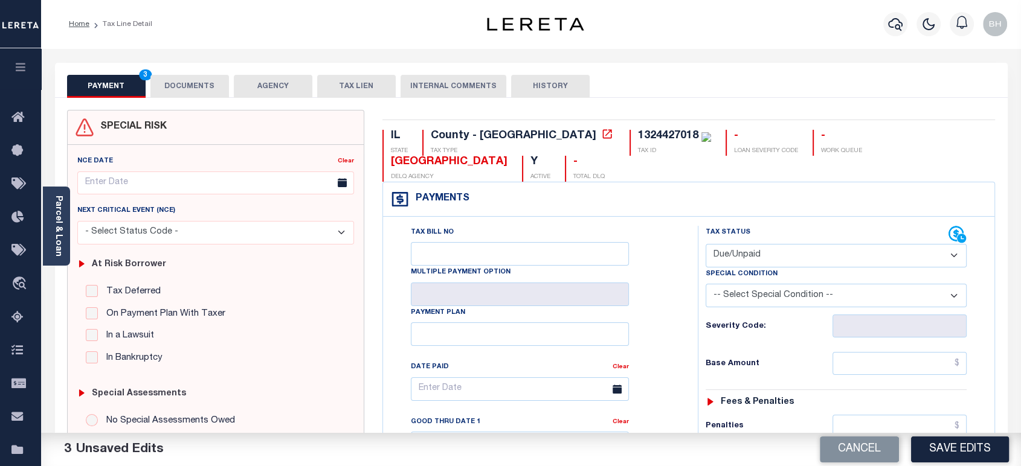
scroll to position [67, 0]
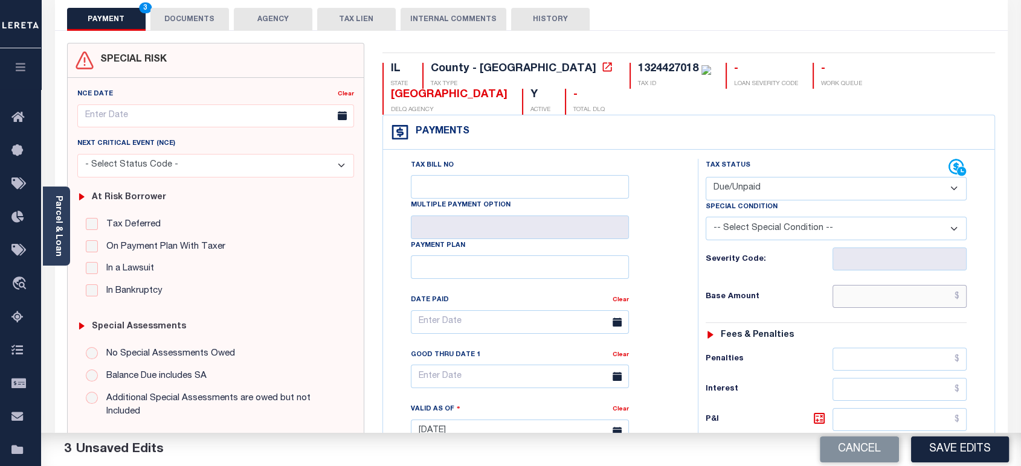
click at [918, 285] on input "text" at bounding box center [899, 296] width 135 height 23
drag, startPoint x: 651, startPoint y: 252, endPoint x: 789, endPoint y: 302, distance: 147.1
click at [652, 252] on div "Tax Bill No Multiple Payment Option Payment Plan Clear" at bounding box center [537, 328] width 284 height 339
click at [972, 454] on button "Save Edits" at bounding box center [960, 450] width 98 height 26
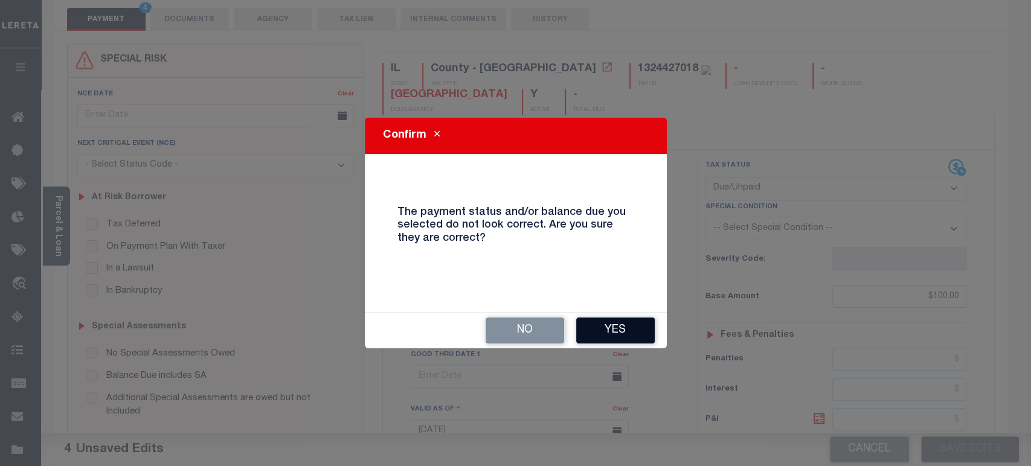
click at [633, 326] on button "Yes" at bounding box center [615, 331] width 79 height 26
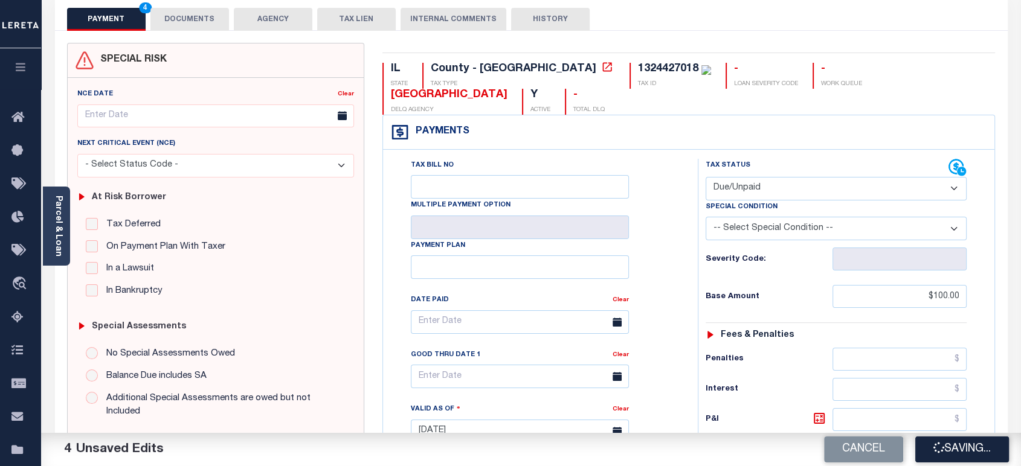
type input "$100"
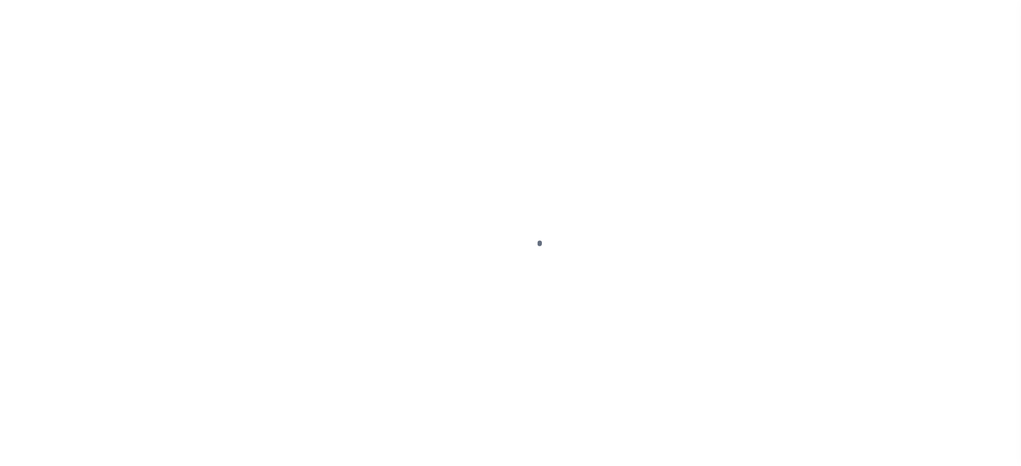
scroll to position [156, 0]
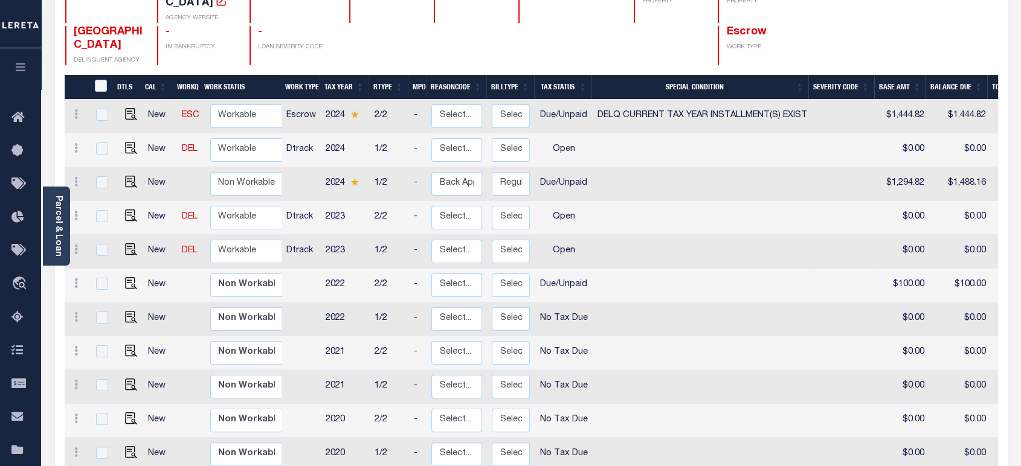
drag, startPoint x: 75, startPoint y: 271, endPoint x: 73, endPoint y: 278, distance: 7.5
click at [75, 278] on icon at bounding box center [76, 283] width 4 height 10
click at [103, 319] on img at bounding box center [105, 325] width 12 height 13
select select "DUE"
type input "$100.00"
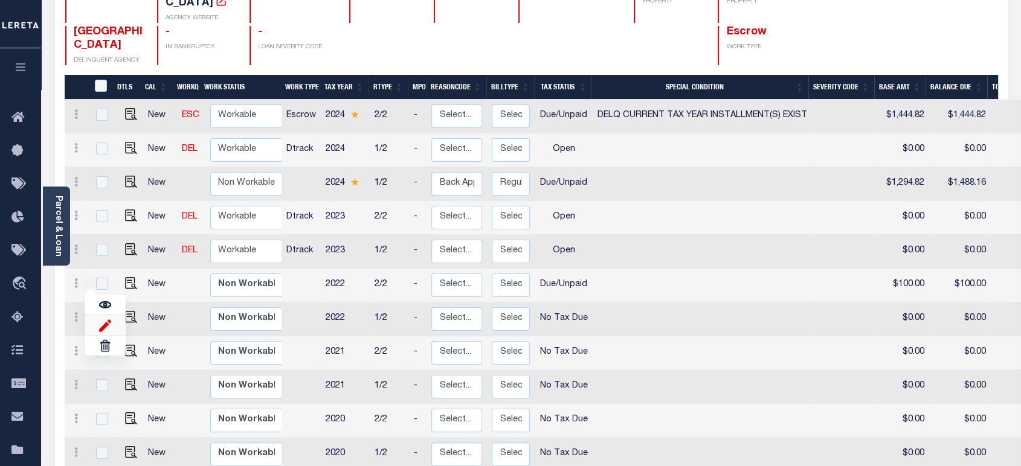
type input "$100.00"
type input "[DATE]"
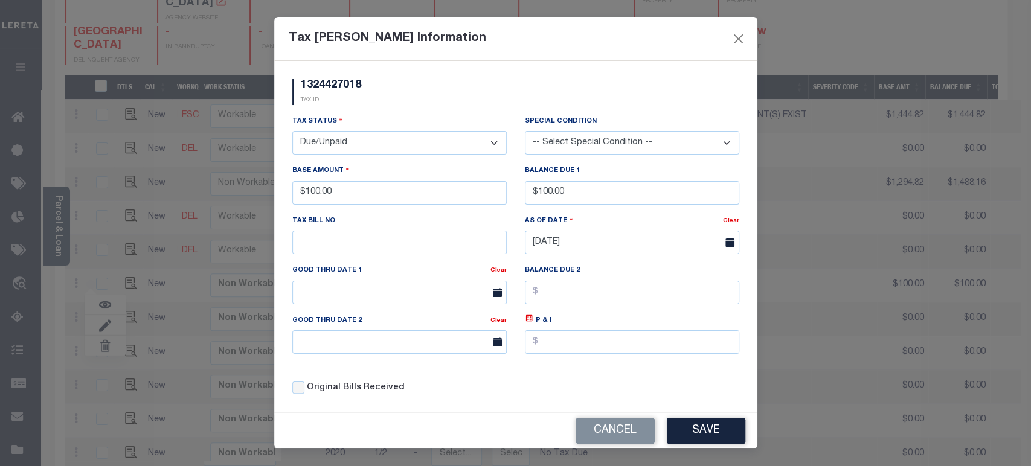
click at [602, 428] on button "Cancel" at bounding box center [615, 431] width 79 height 26
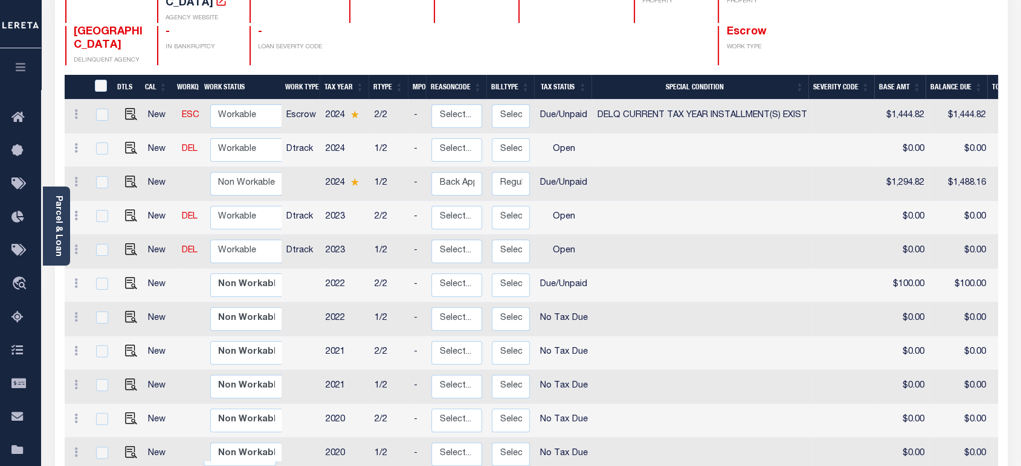
scroll to position [0, 0]
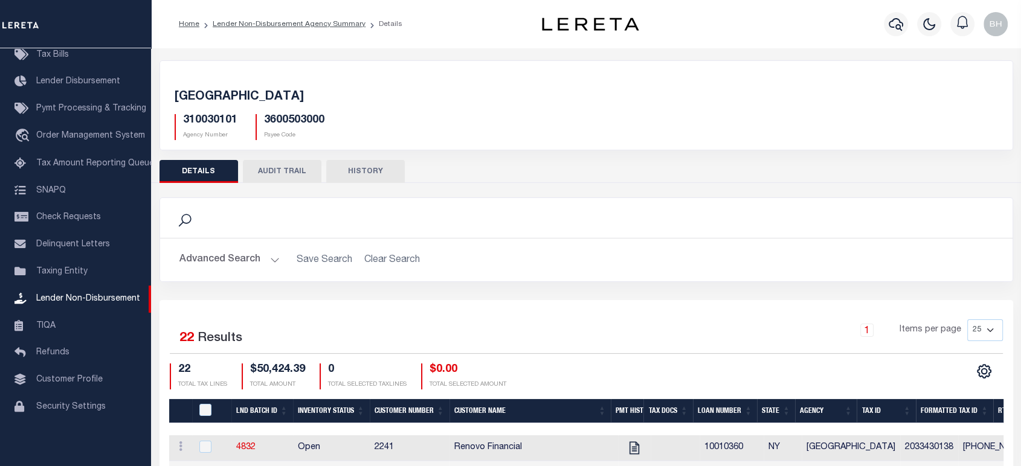
click at [213, 121] on h5 "310030101" at bounding box center [210, 120] width 54 height 13
copy h5 "310030101"
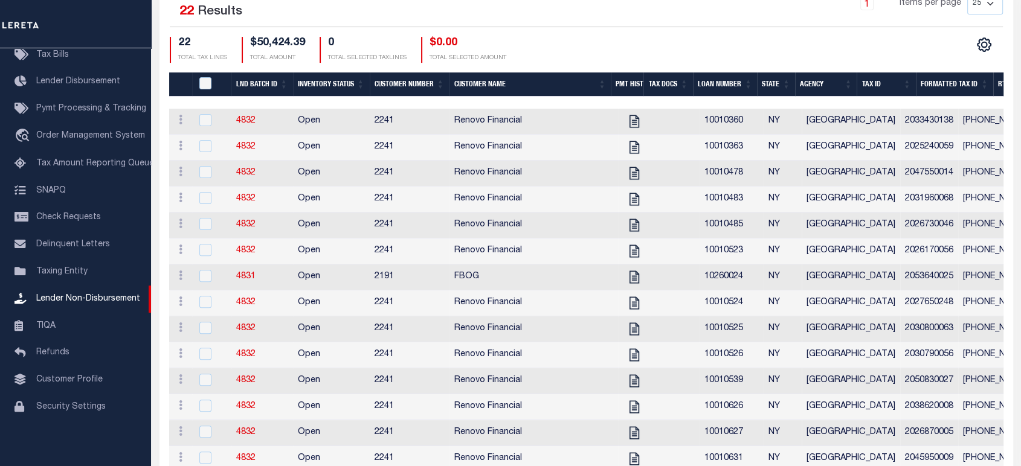
scroll to position [126, 0]
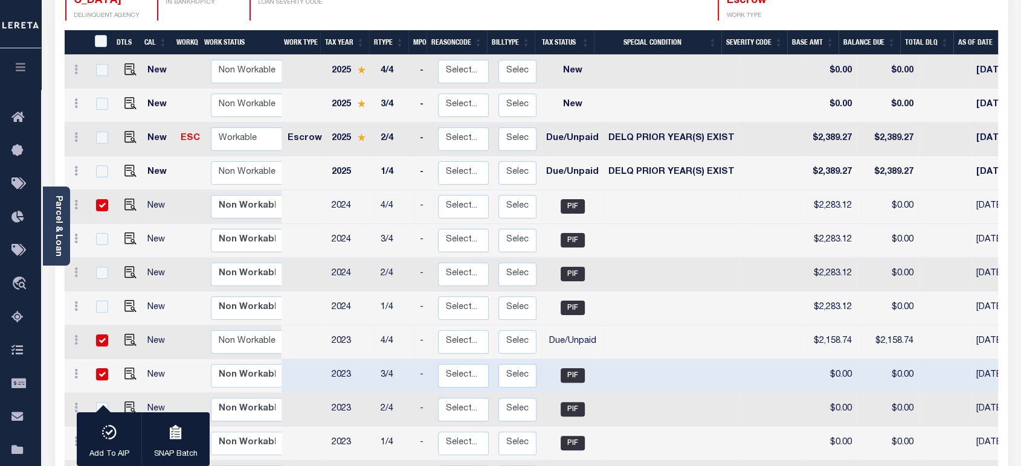
scroll to position [201, 0]
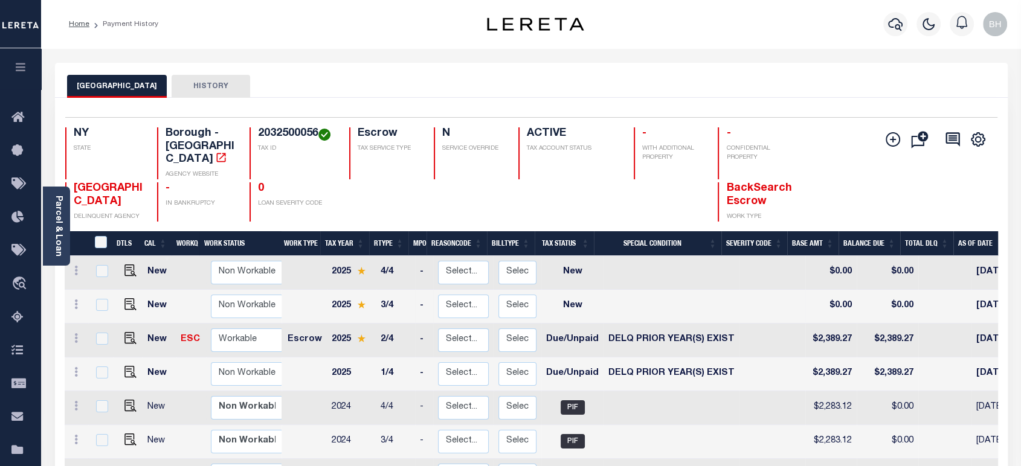
scroll to position [134, 0]
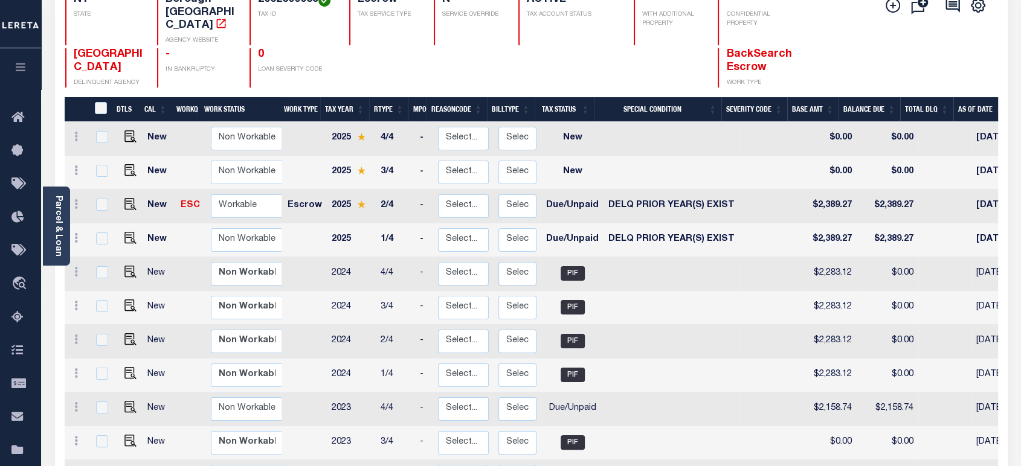
click at [757, 195] on td at bounding box center [772, 207] width 66 height 34
checkbox input "true"
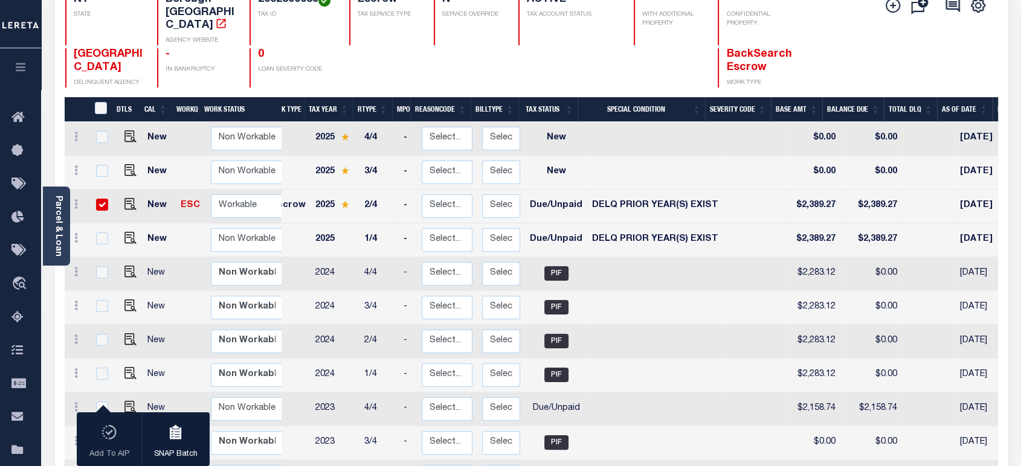
scroll to position [0, 0]
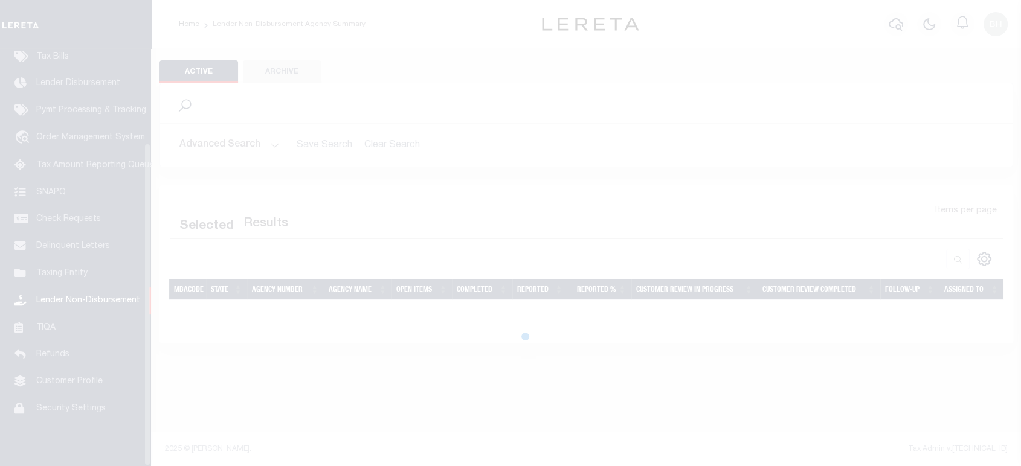
scroll to position [123, 0]
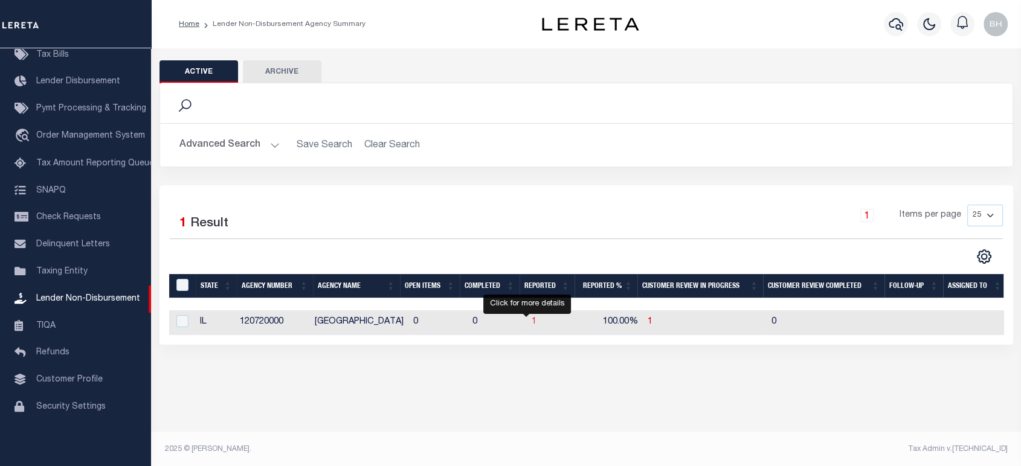
click at [531, 318] on span "1" at bounding box center [533, 322] width 5 height 8
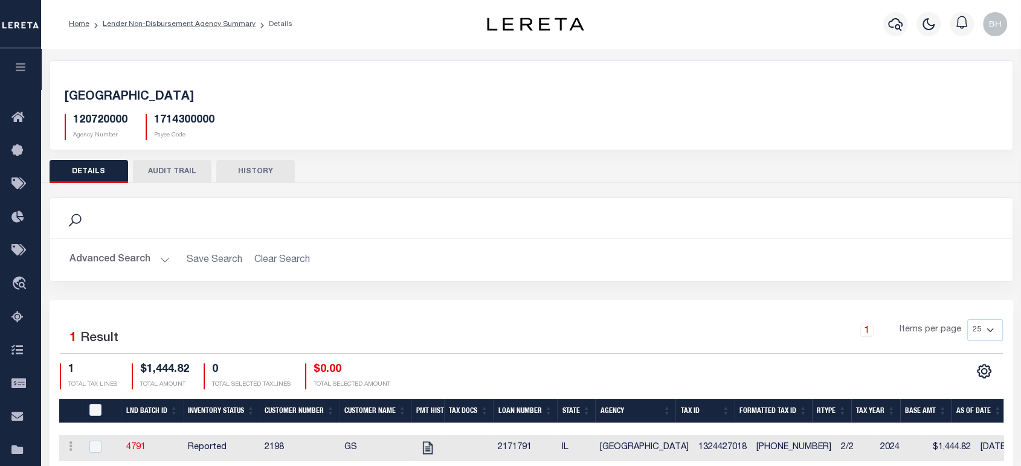
scroll to position [67, 0]
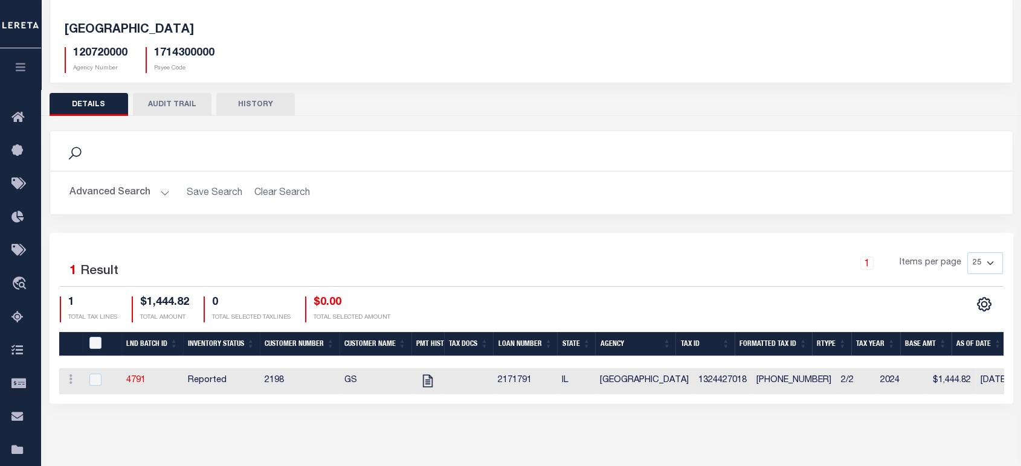
click at [105, 49] on h5 "120720000" at bounding box center [100, 53] width 54 height 13
copy h5 "120720000"
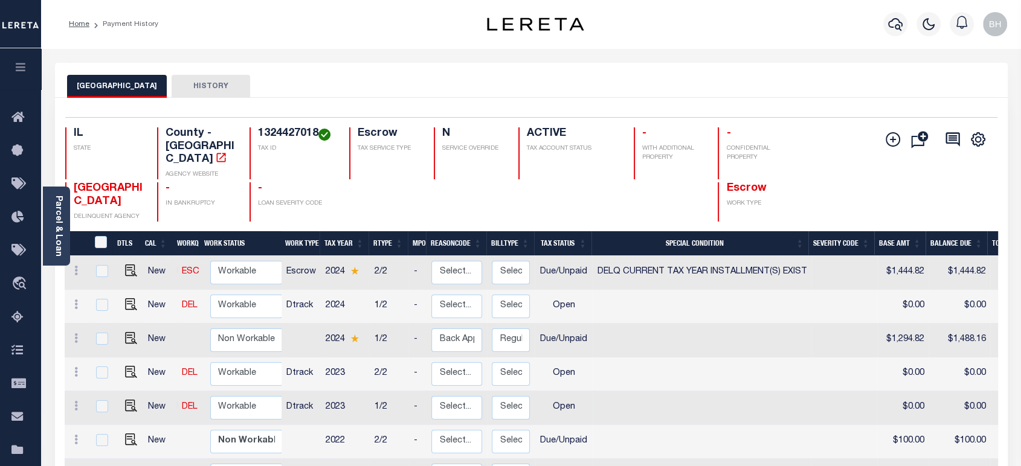
scroll to position [134, 0]
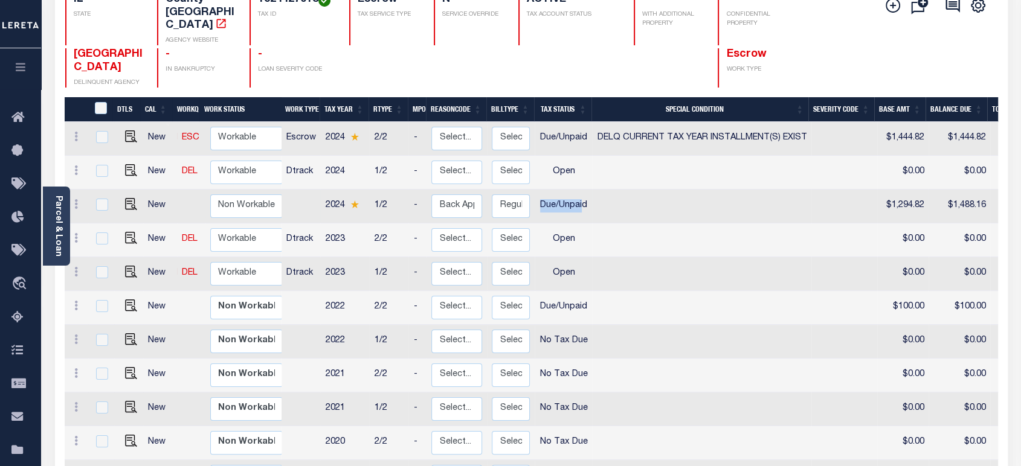
drag, startPoint x: 540, startPoint y: 191, endPoint x: 595, endPoint y: 187, distance: 55.7
click at [585, 190] on td "Due/Unpaid" at bounding box center [562, 207] width 57 height 34
checkbox input "true"
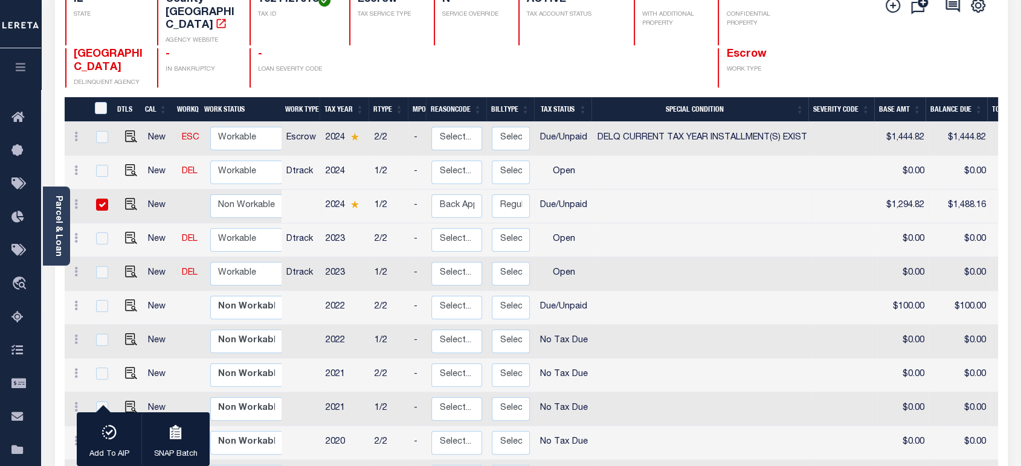
click at [618, 190] on td at bounding box center [701, 207] width 219 height 34
checkbox input "false"
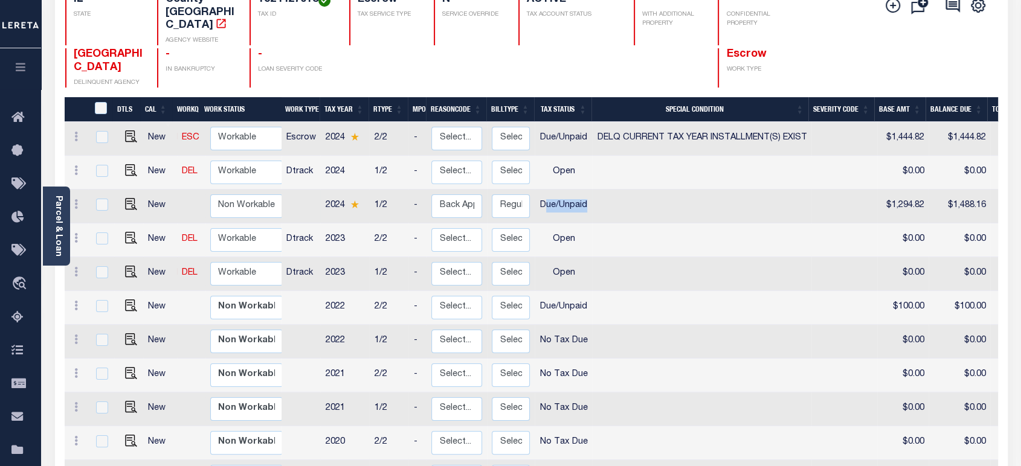
drag, startPoint x: 543, startPoint y: 191, endPoint x: 618, endPoint y: 190, distance: 74.9
click at [618, 190] on tr "New Non Workable Workable 2024 1/2 - Select... Payment Reversal Taxable Value C…" at bounding box center [727, 207] width 1324 height 34
drag, startPoint x: 316, startPoint y: 293, endPoint x: 637, endPoint y: 263, distance: 322.0
click at [551, 291] on tr "New Non Workable Workable 2022 2/2 - Select... Payment Reversal Taxable Value C…" at bounding box center [727, 308] width 1324 height 34
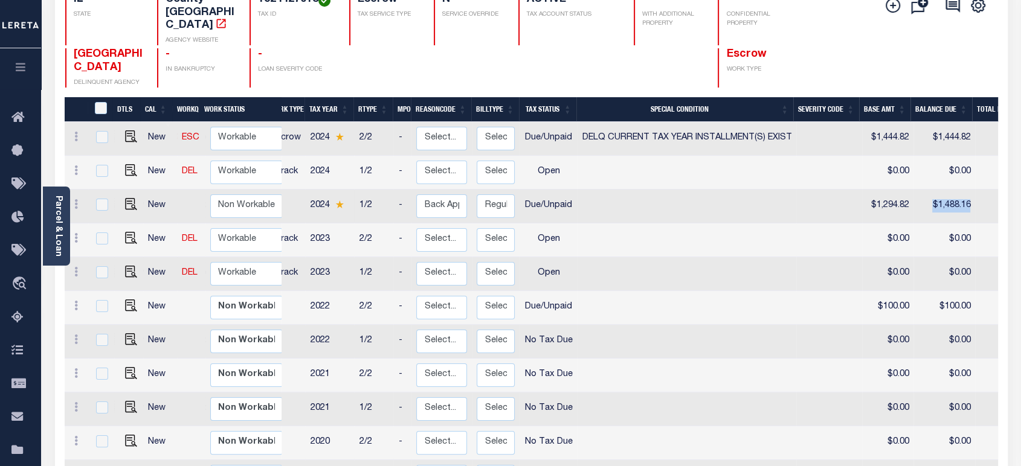
scroll to position [0, 31]
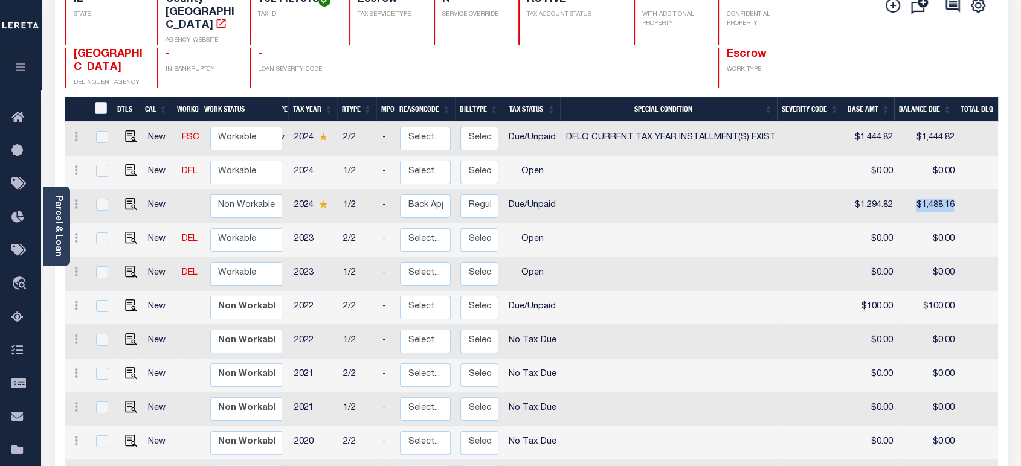
drag, startPoint x: 938, startPoint y: 191, endPoint x: 1000, endPoint y: 184, distance: 62.0
click at [995, 190] on tr "New Non Workable Workable 2024 1/2 - Select... Payment Reversal Taxable Value C…" at bounding box center [695, 207] width 1324 height 34
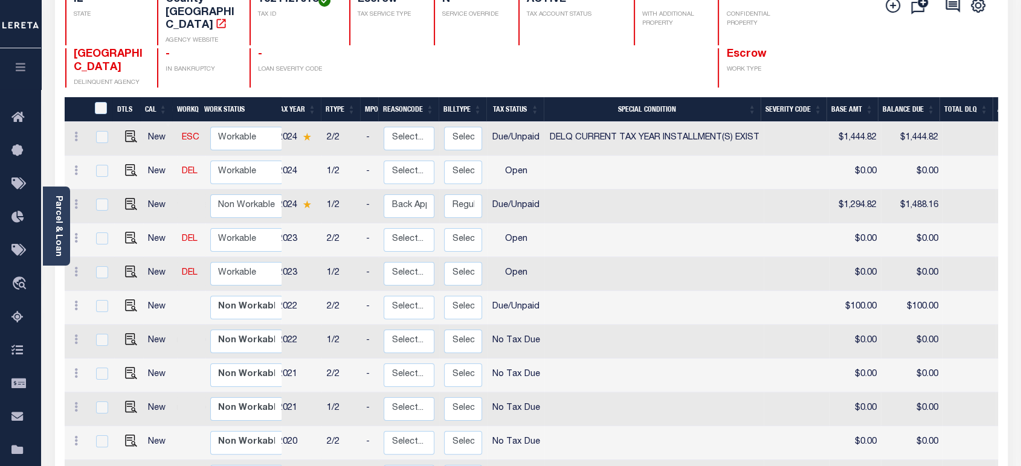
drag, startPoint x: 808, startPoint y: 28, endPoint x: 799, endPoint y: 28, distance: 9.1
click at [807, 28] on div "IL STATE County - IL AGENCY WEBSITE 1324427018 TAX ID Escrow TAX SERVICE TYPE N…" at bounding box center [453, 19] width 777 height 52
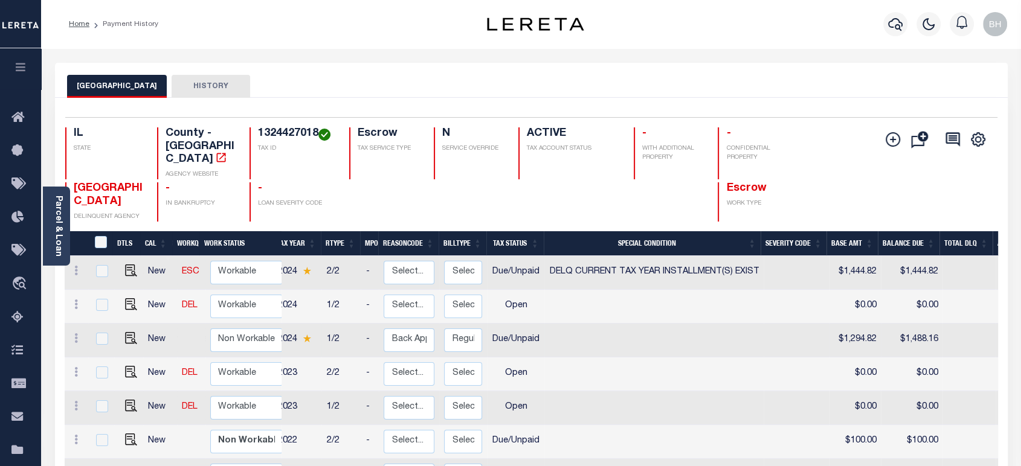
scroll to position [134, 0]
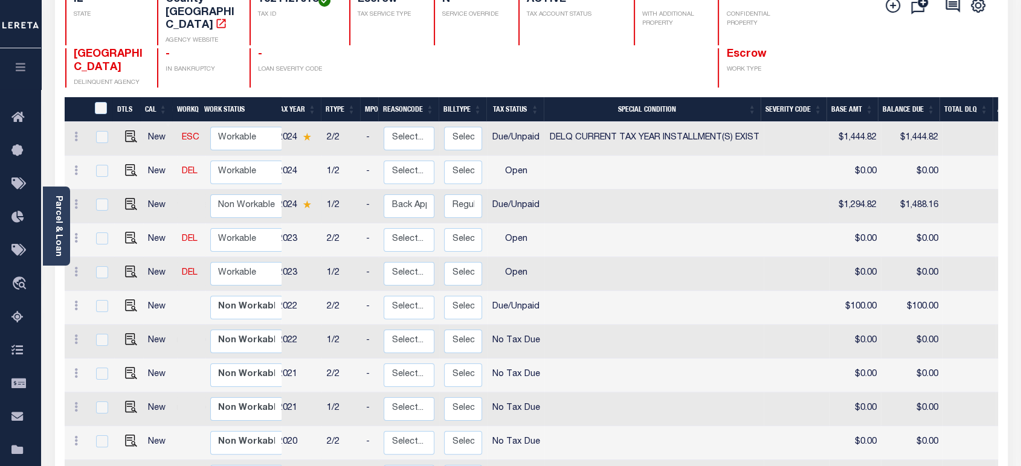
click at [632, 196] on td at bounding box center [653, 207] width 219 height 34
checkbox input "true"
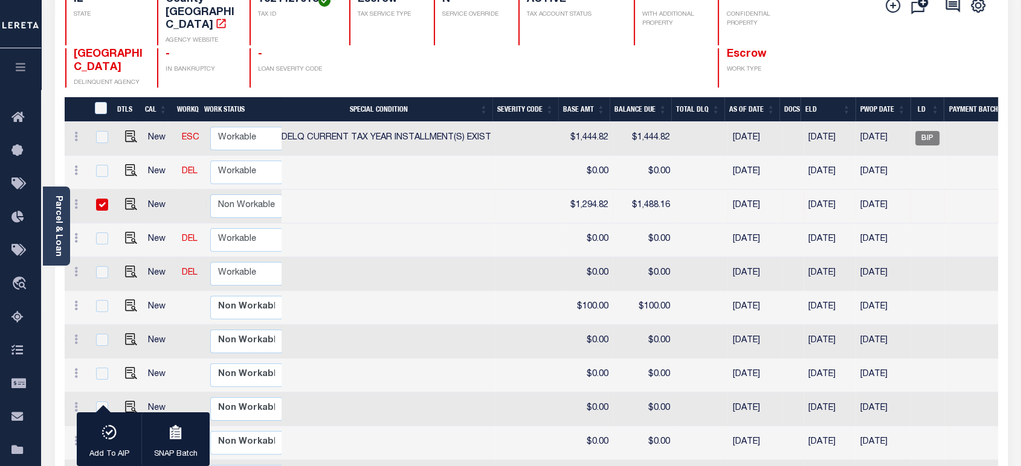
scroll to position [0, 370]
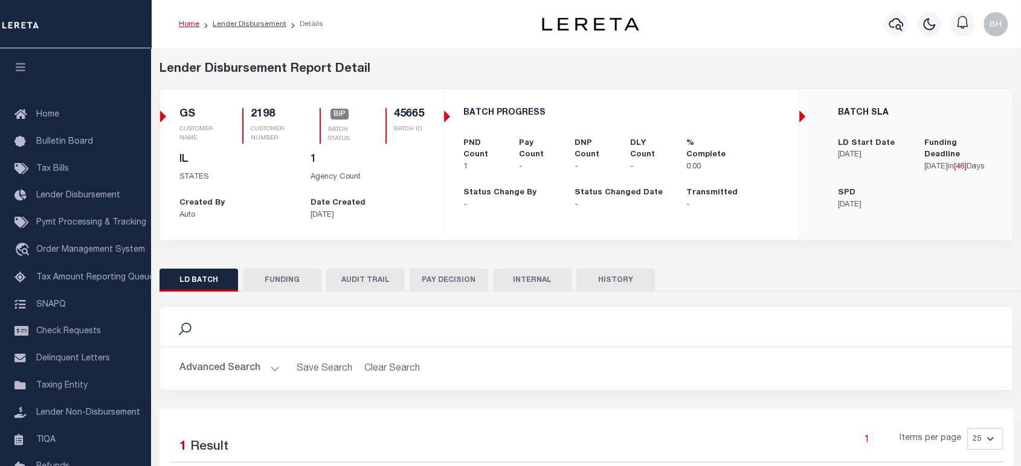
click at [640, 279] on button "HISTORY" at bounding box center [615, 280] width 79 height 23
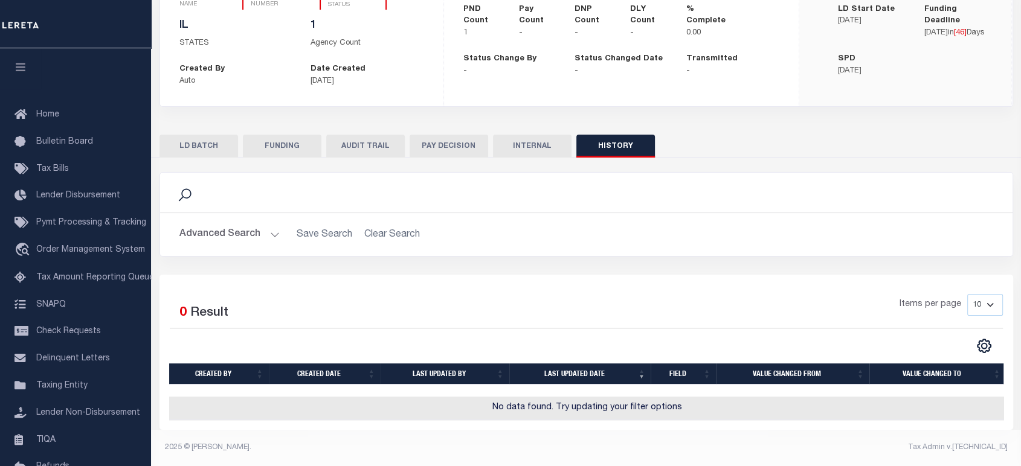
scroll to position [143, 0]
click at [202, 223] on button "Advanced Search" at bounding box center [229, 235] width 100 height 24
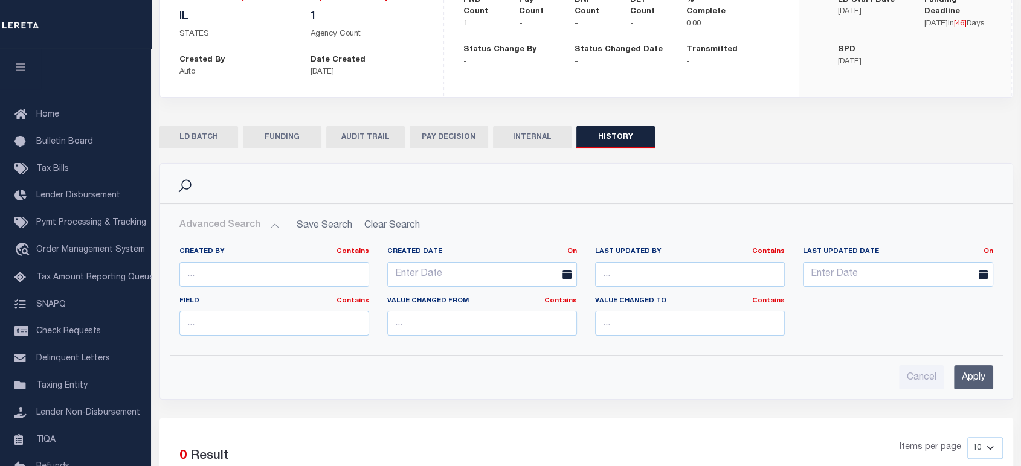
scroll to position [242, 0]
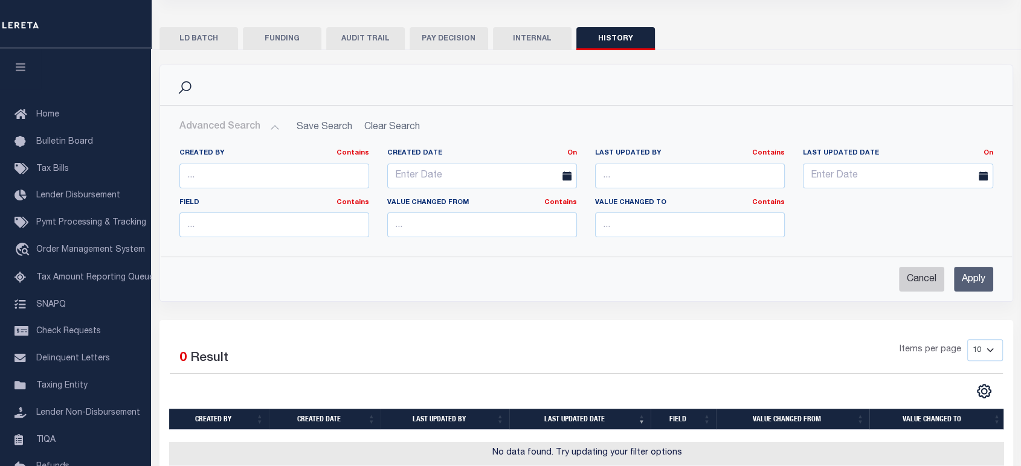
click at [908, 278] on input "Cancel" at bounding box center [921, 279] width 45 height 25
checkbox input "true"
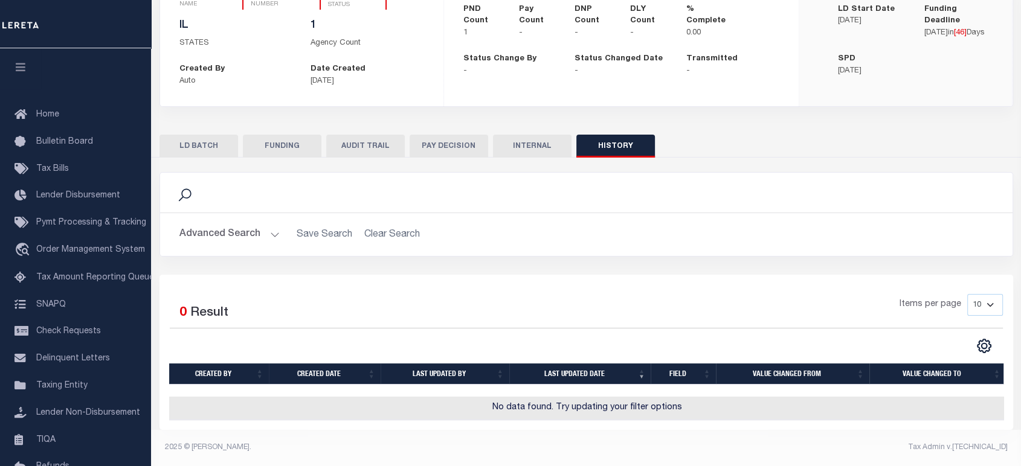
scroll to position [9, 0]
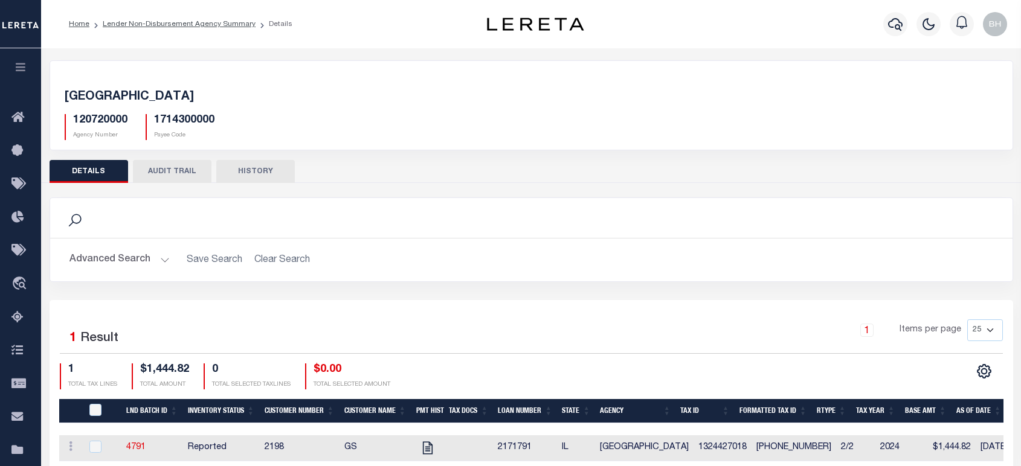
scroll to position [67, 0]
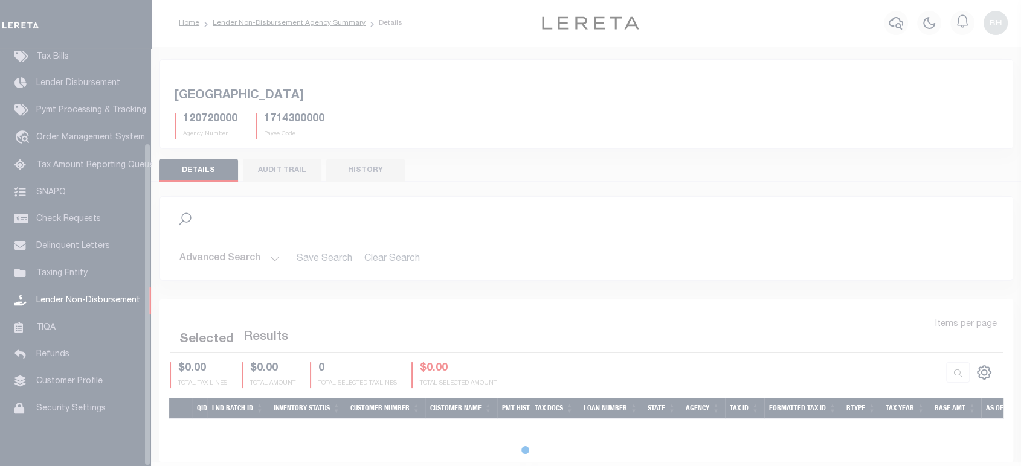
scroll to position [123, 0]
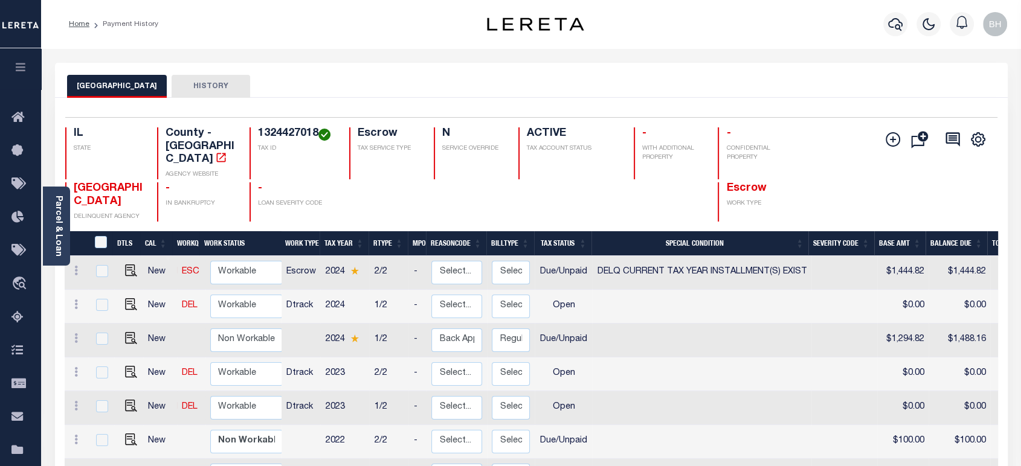
scroll to position [134, 0]
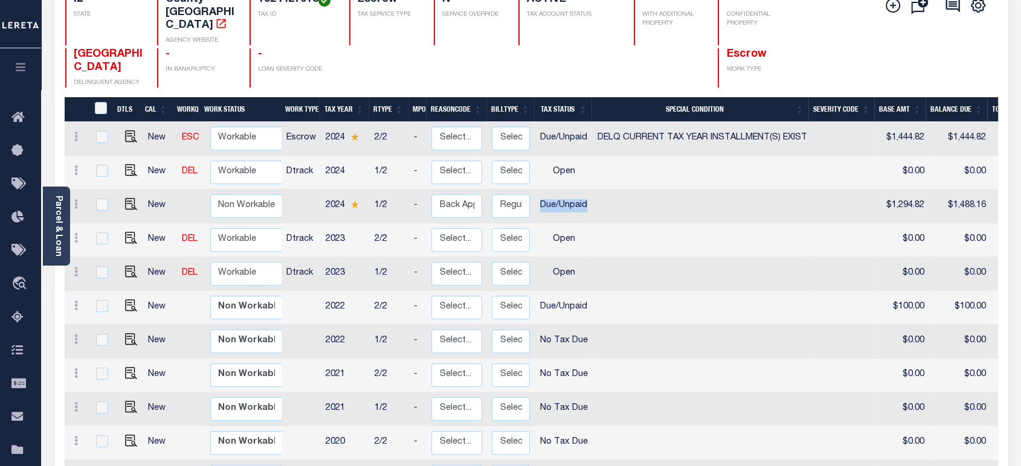
drag, startPoint x: 540, startPoint y: 192, endPoint x: 586, endPoint y: 191, distance: 45.9
click at [588, 190] on td "Due/Unpaid" at bounding box center [562, 207] width 57 height 34
checkbox input "true"
